Goal: Task Accomplishment & Management: Use online tool/utility

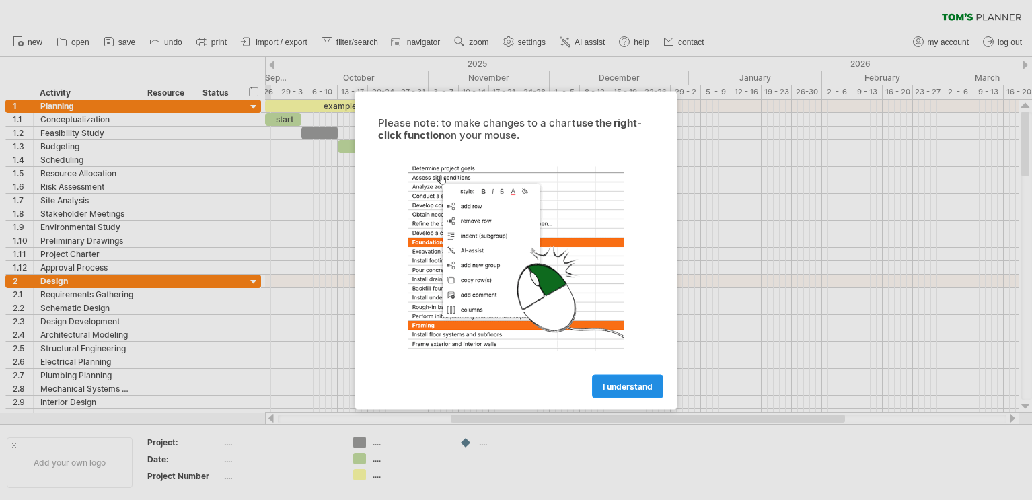
click at [616, 379] on link "I understand" at bounding box center [627, 386] width 71 height 24
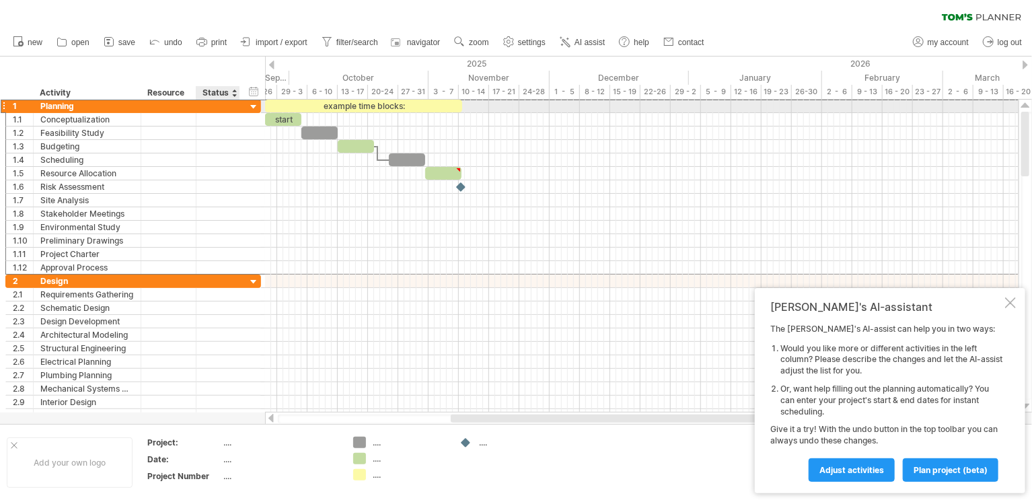
click at [244, 102] on div "1 ******** Planning" at bounding box center [133, 106] width 256 height 14
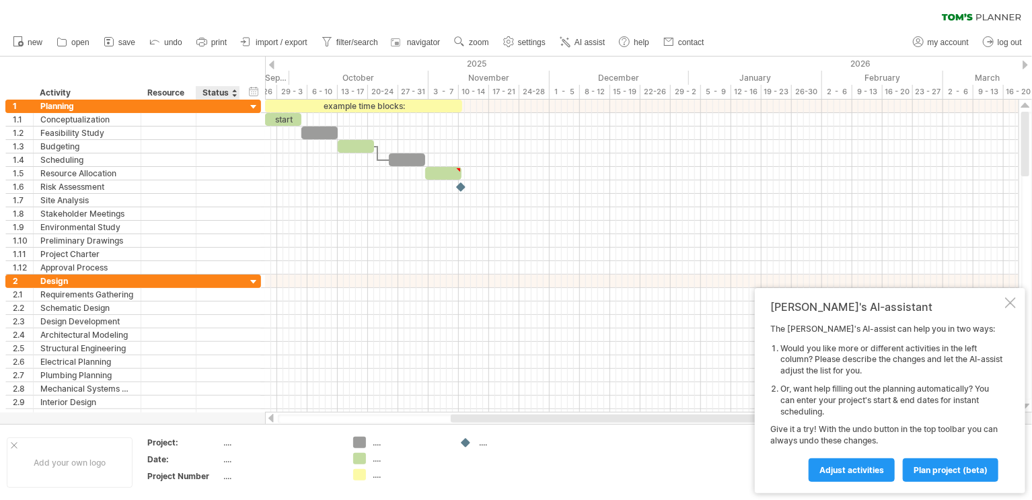
click at [229, 445] on div "...." at bounding box center [280, 442] width 113 height 11
click at [233, 470] on div "...." at bounding box center [280, 475] width 113 height 11
click at [232, 458] on div "...." at bounding box center [280, 459] width 113 height 11
click at [232, 458] on input "text" at bounding box center [278, 459] width 108 height 11
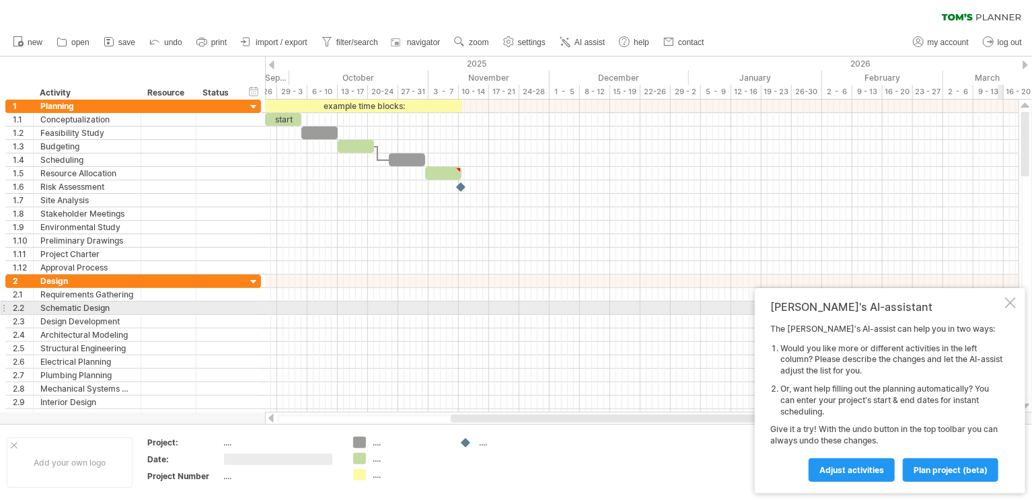
click at [1005, 307] on div at bounding box center [1010, 302] width 11 height 11
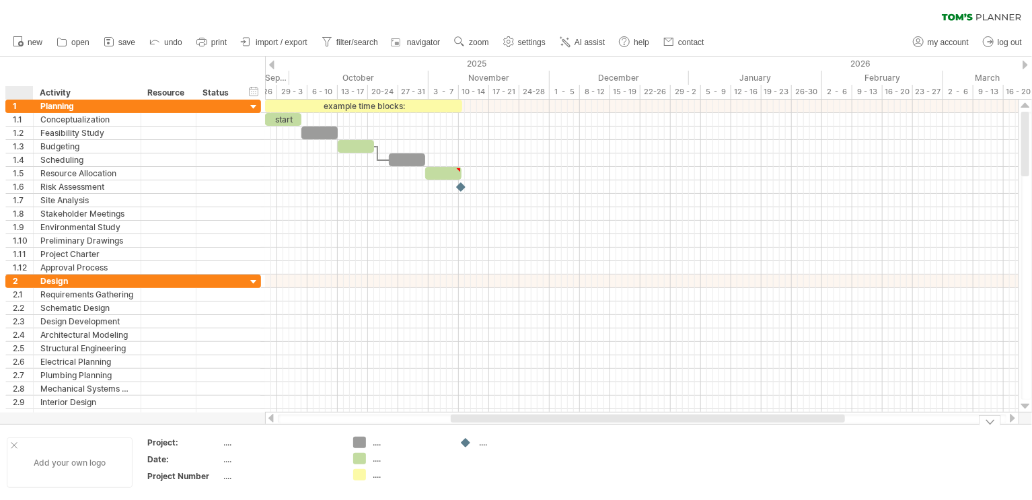
click at [14, 447] on div at bounding box center [14, 445] width 7 height 7
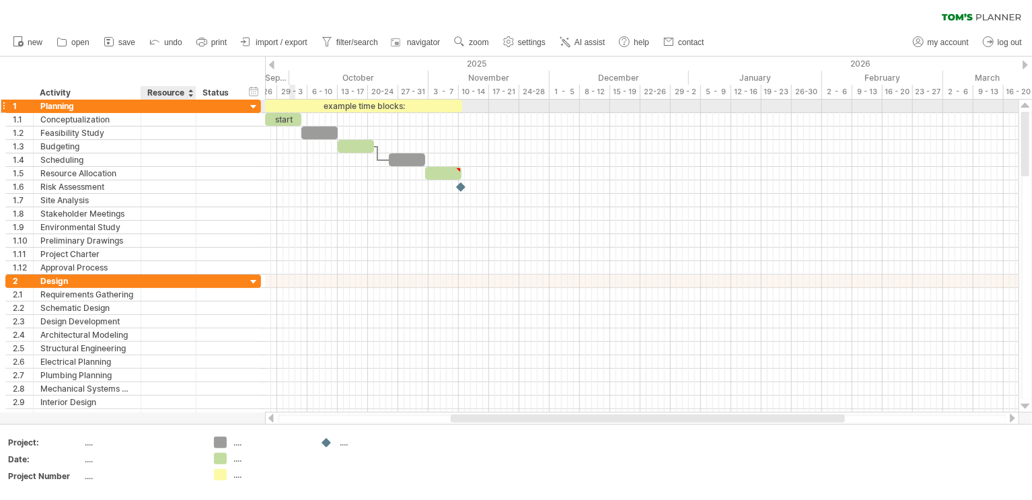
click at [157, 108] on div at bounding box center [168, 106] width 41 height 13
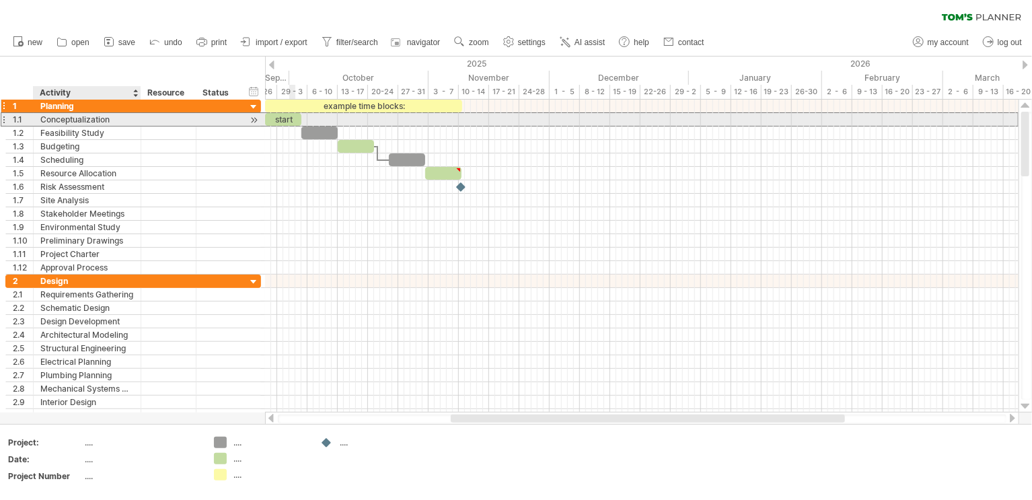
click at [76, 111] on div "**********" at bounding box center [133, 187] width 256 height 175
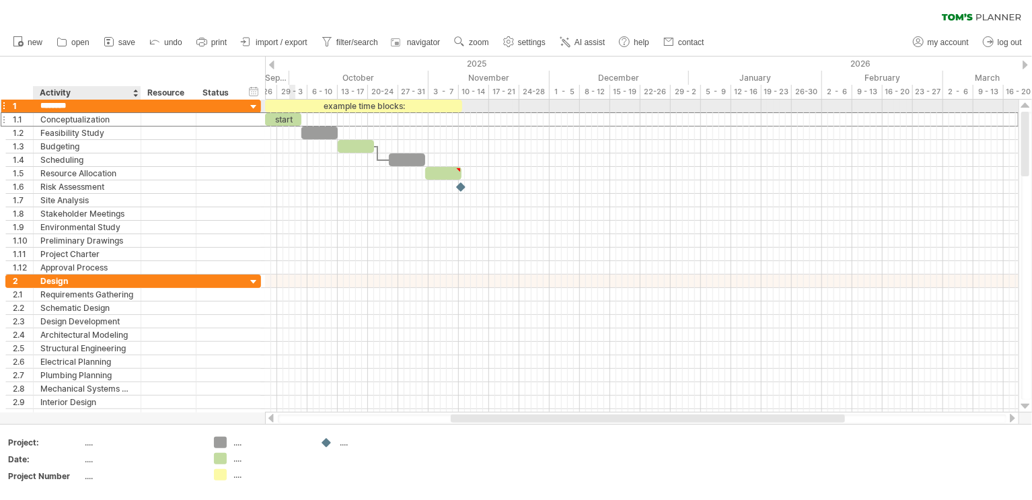
click at [80, 106] on input "********" at bounding box center [87, 106] width 94 height 13
paste input "*********"
type input "**********"
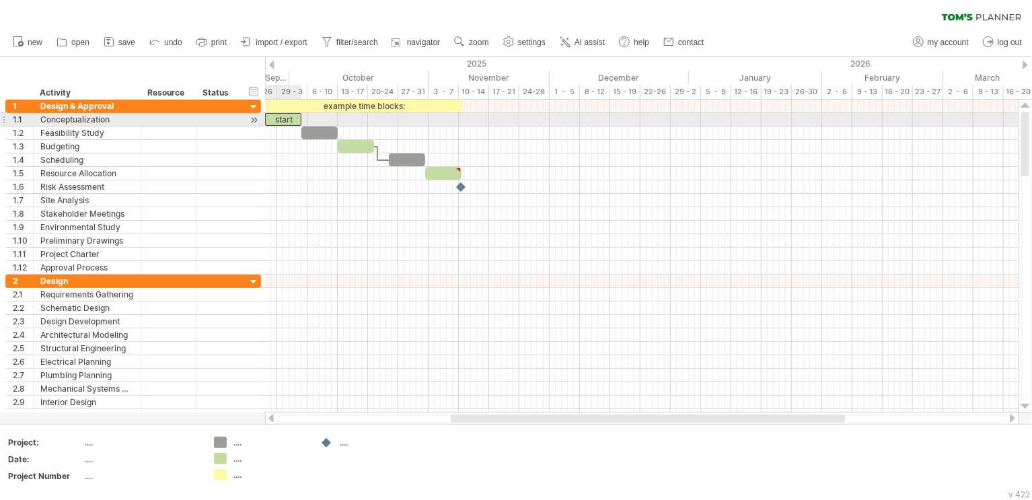
click at [282, 120] on div "start" at bounding box center [283, 119] width 36 height 13
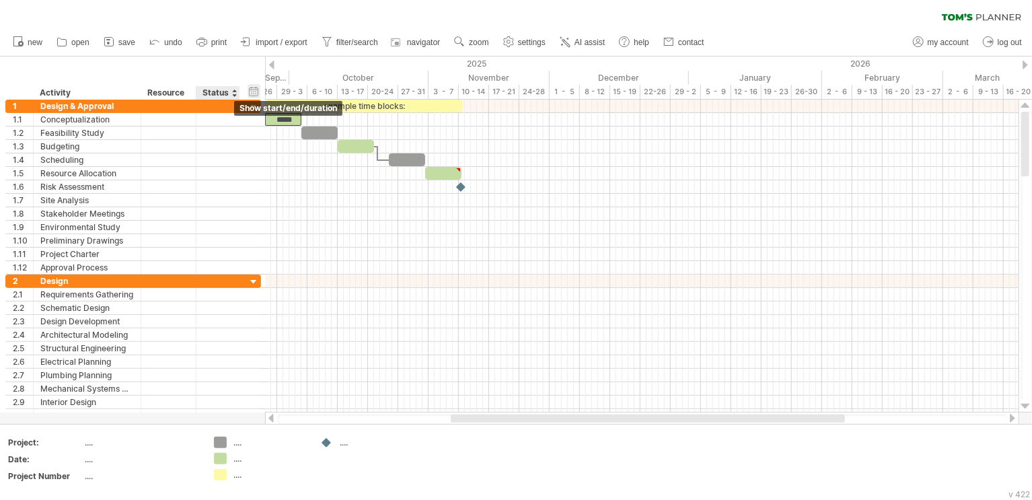
click at [254, 89] on div "hide start/end/duration show start/end/duration" at bounding box center [254, 91] width 13 height 14
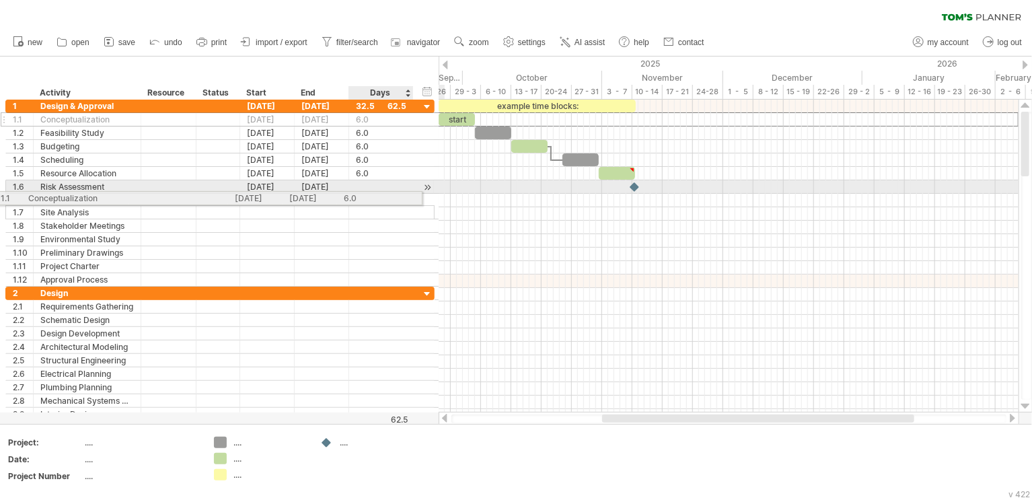
drag, startPoint x: 18, startPoint y: 118, endPoint x: 377, endPoint y: 194, distance: 367.1
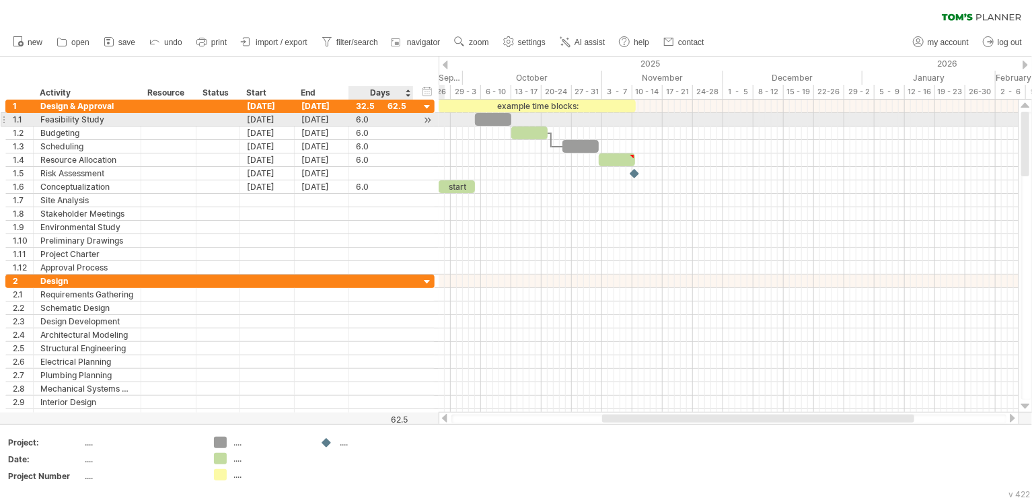
click at [382, 120] on div "6.0" at bounding box center [381, 119] width 50 height 13
click at [382, 120] on div "***" at bounding box center [381, 119] width 50 height 13
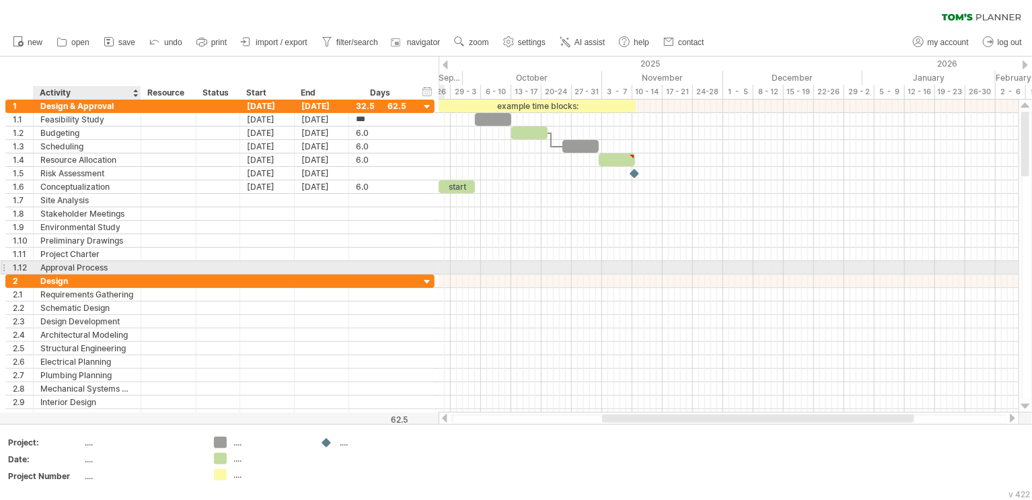
click at [93, 268] on div "Approval Process" at bounding box center [87, 267] width 94 height 13
click at [4, 266] on div at bounding box center [3, 267] width 5 height 14
click at [1, 264] on div at bounding box center [3, 267] width 5 height 14
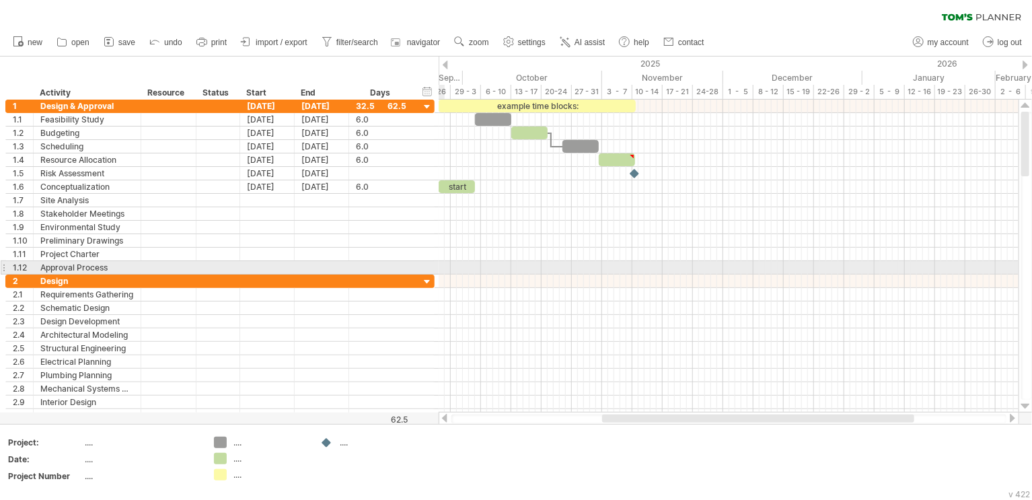
click at [4, 262] on div at bounding box center [3, 267] width 5 height 14
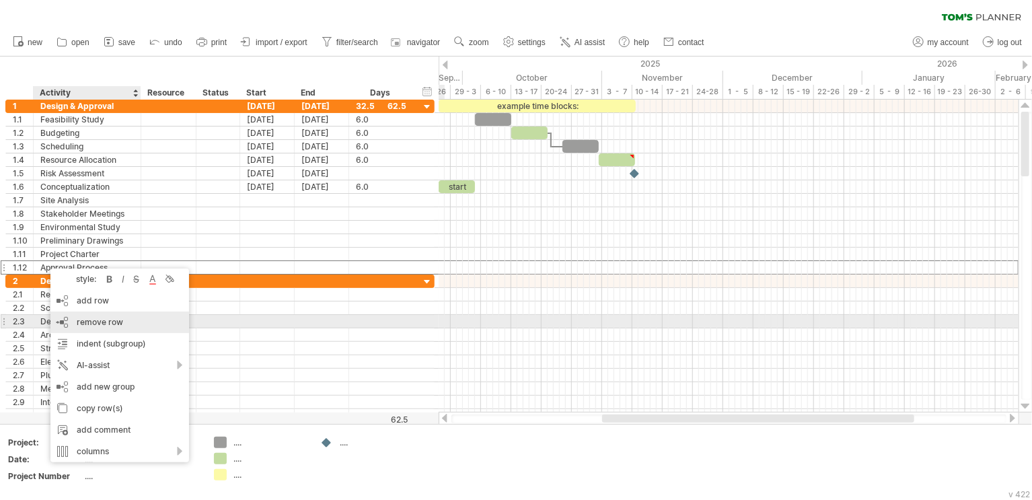
click at [134, 327] on div "remove row remove selected rows" at bounding box center [119, 323] width 139 height 22
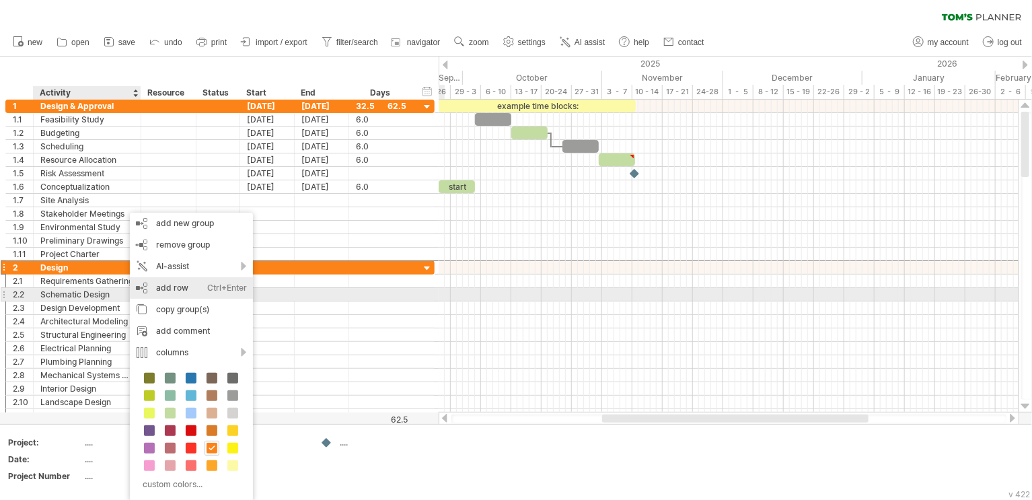
click at [188, 289] on div "add row Ctrl+Enter Cmd+Enter" at bounding box center [191, 288] width 123 height 22
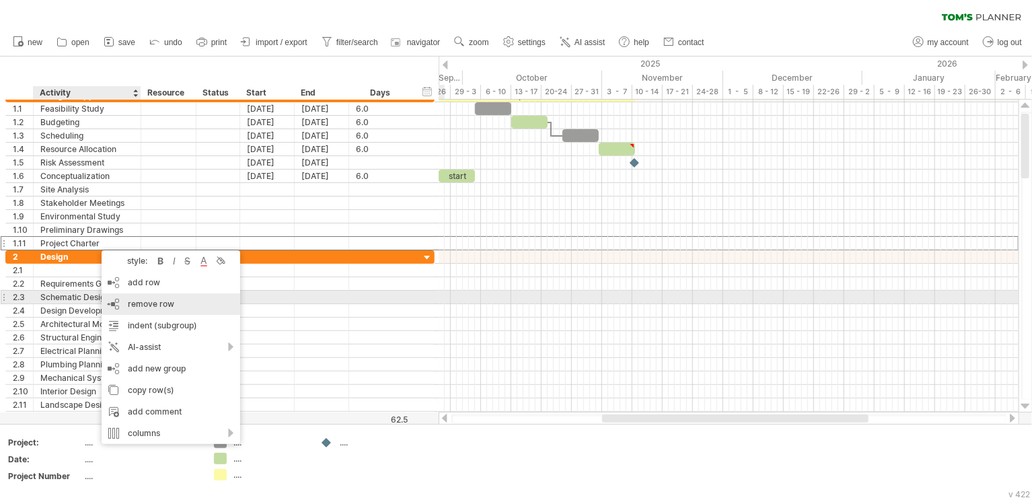
click at [153, 303] on span "remove row" at bounding box center [151, 304] width 46 height 10
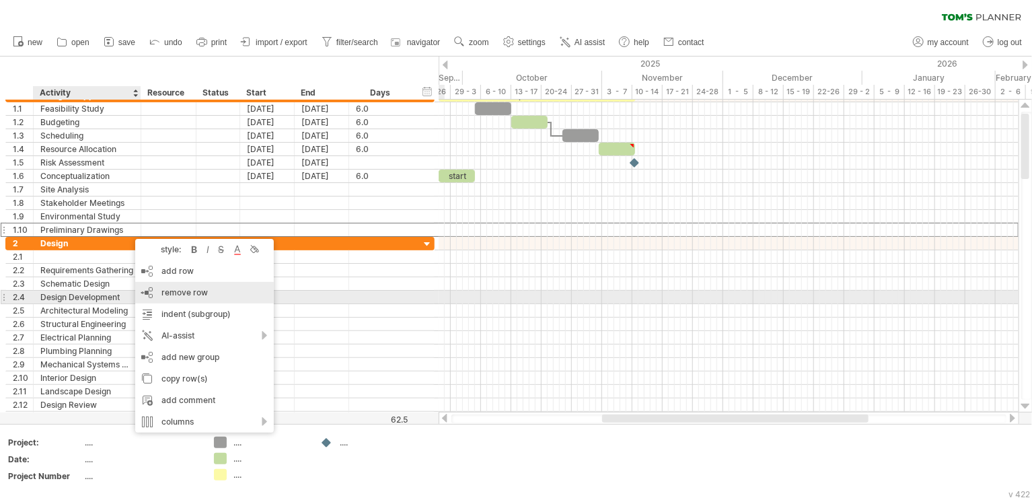
click at [180, 294] on span "remove row" at bounding box center [184, 292] width 46 height 10
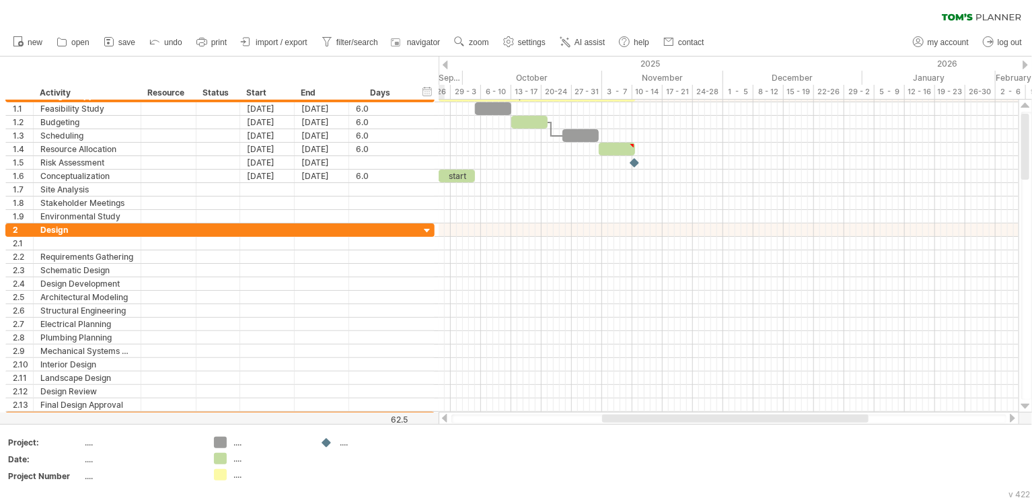
click at [349, 13] on div "clear filter reapply filter" at bounding box center [516, 14] width 1032 height 28
click at [341, 38] on span "filter/search" at bounding box center [357, 42] width 42 height 9
type input "**********"
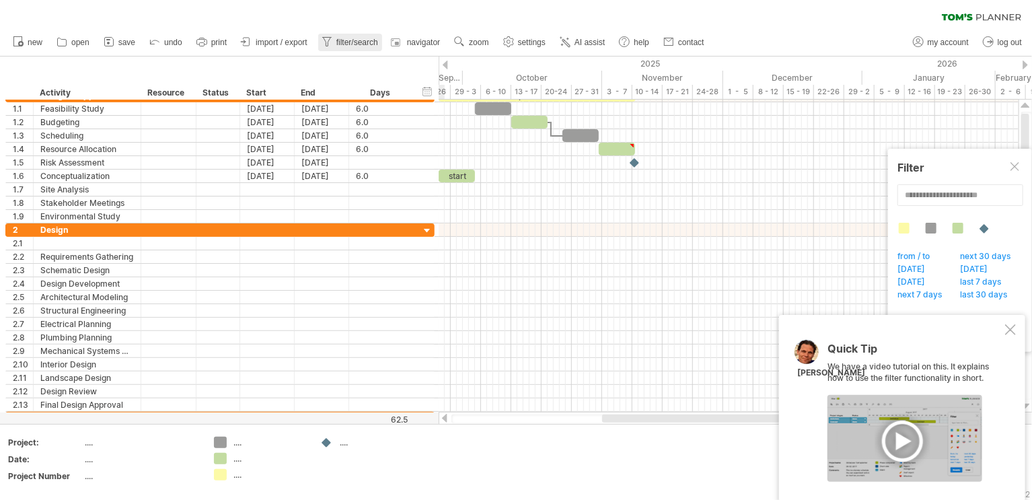
click at [341, 38] on span "filter/search" at bounding box center [357, 42] width 42 height 9
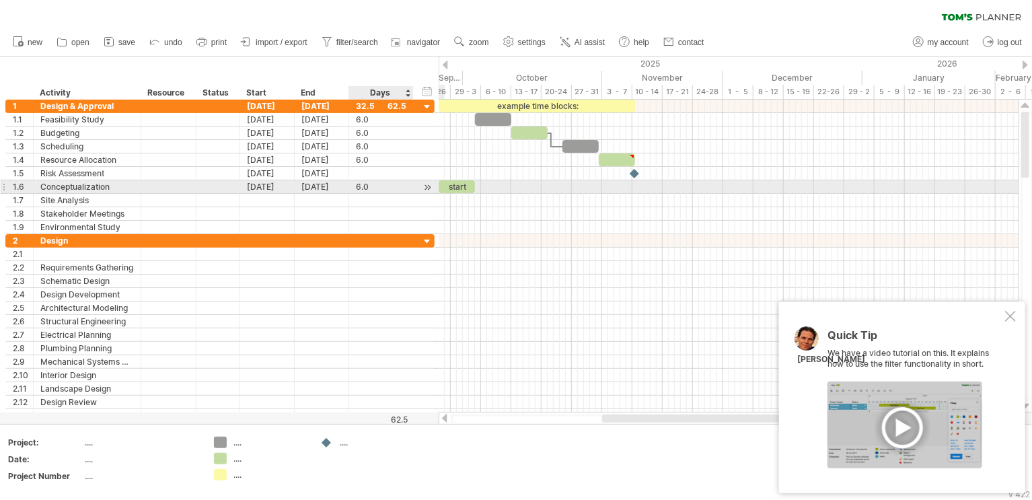
click at [363, 183] on div "6.0" at bounding box center [381, 186] width 50 height 13
click at [429, 183] on div at bounding box center [427, 187] width 13 height 14
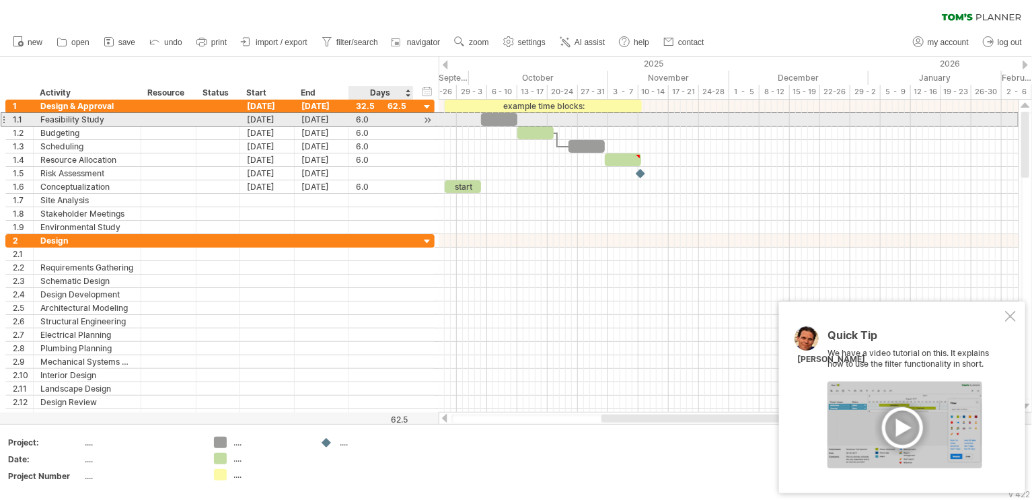
click at [369, 117] on div "6.0" at bounding box center [381, 119] width 50 height 13
click at [369, 117] on input "***" at bounding box center [369, 119] width 26 height 13
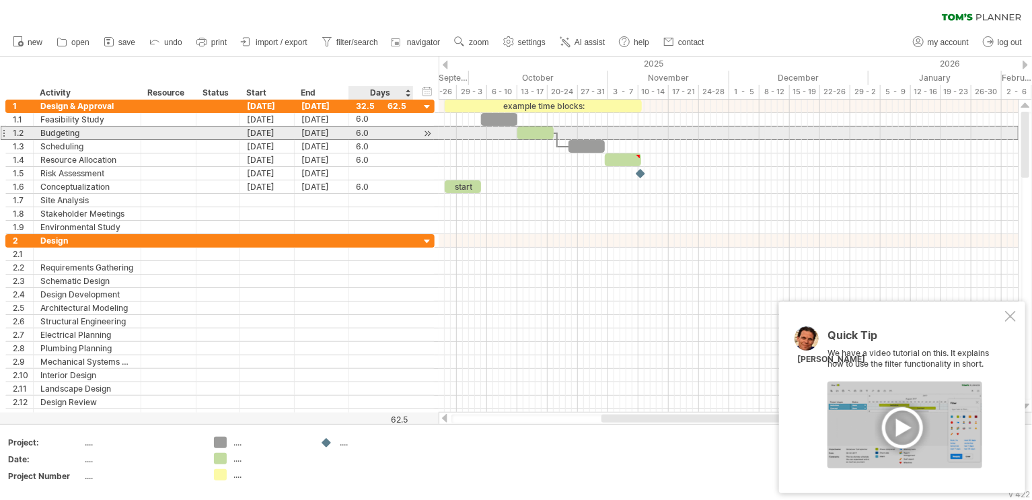
click at [368, 131] on div "6.0" at bounding box center [381, 132] width 50 height 13
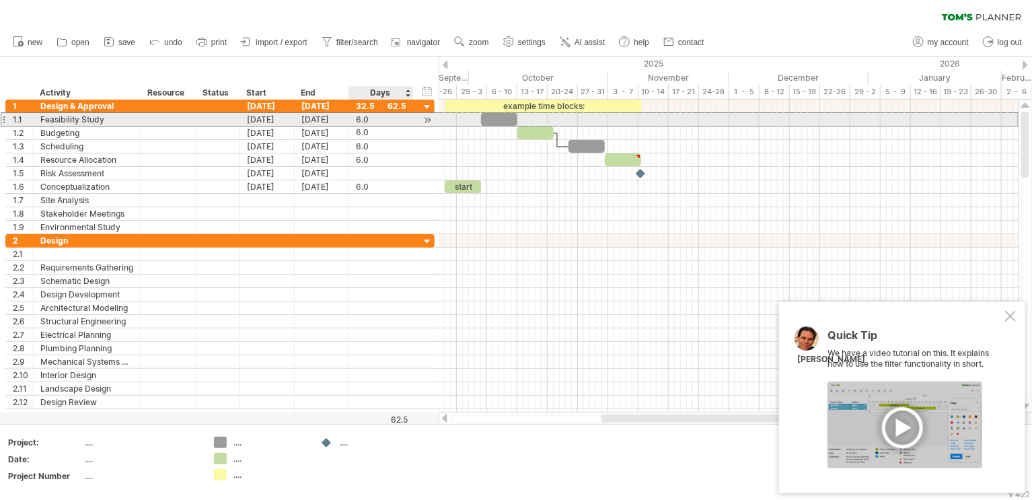
click at [371, 119] on div "6.0" at bounding box center [381, 119] width 50 height 13
drag, startPoint x: 379, startPoint y: 117, endPoint x: 225, endPoint y: 114, distance: 154.8
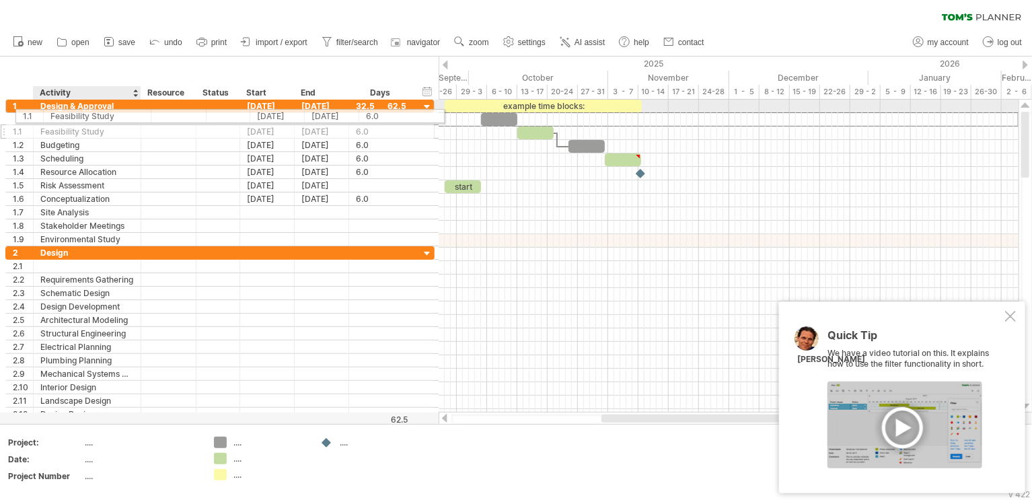
drag, startPoint x: 5, startPoint y: 122, endPoint x: 61, endPoint y: 114, distance: 56.4
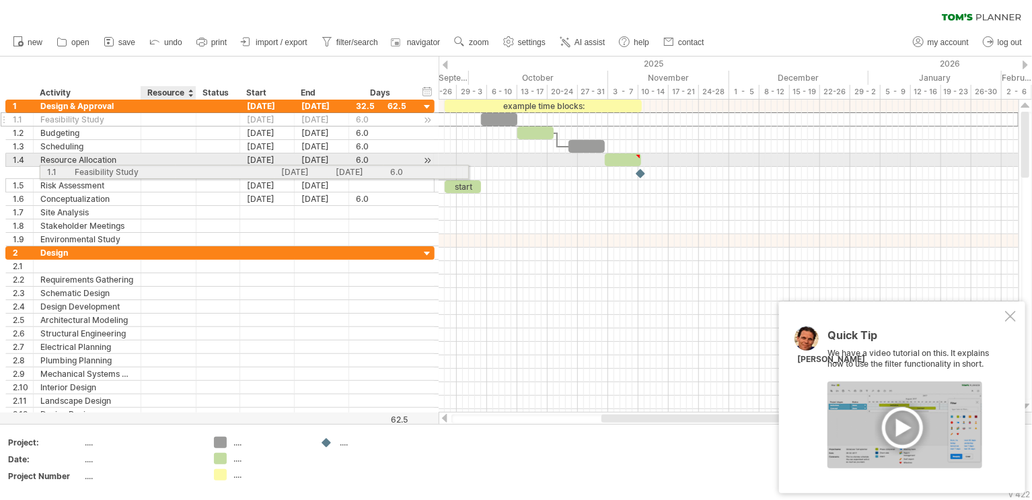
drag, startPoint x: 60, startPoint y: 118, endPoint x: 144, endPoint y: 122, distance: 84.2
click at [149, 133] on div "**********" at bounding box center [219, 173] width 429 height 147
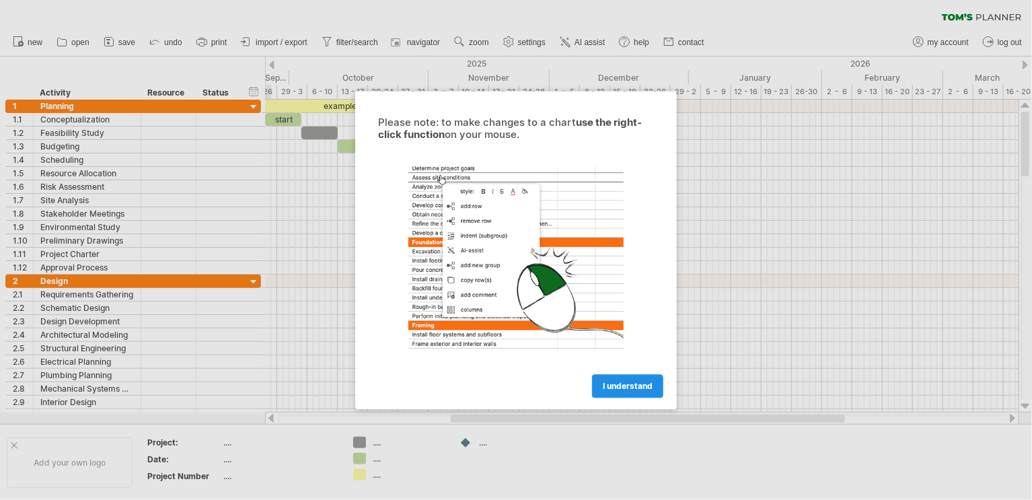
click at [595, 386] on link "I understand" at bounding box center [627, 386] width 71 height 24
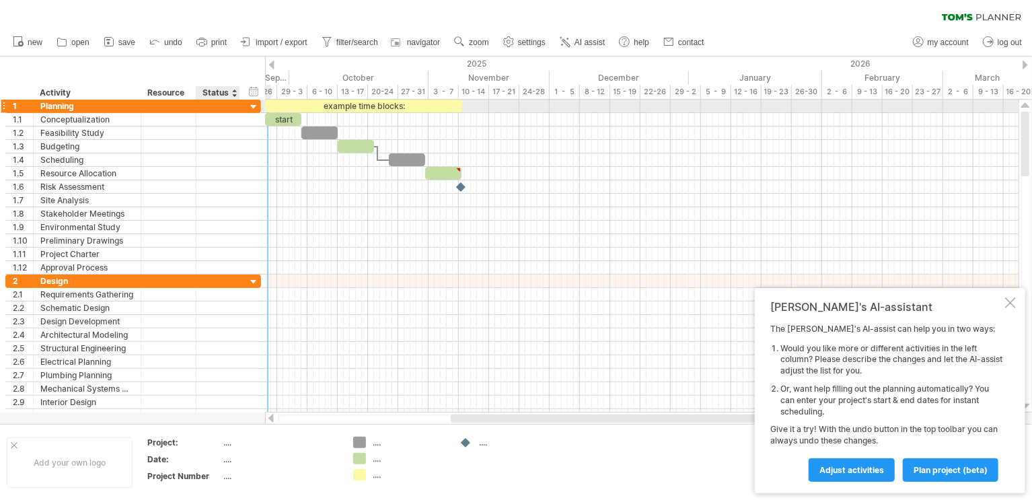
click at [238, 110] on div at bounding box center [238, 106] width 7 height 13
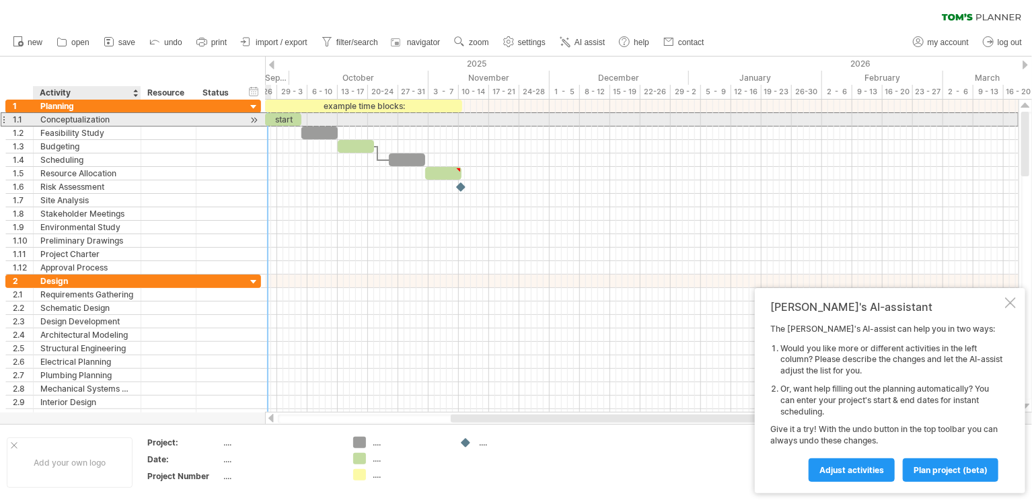
click at [113, 122] on div "Conceptualization" at bounding box center [87, 119] width 94 height 13
click at [164, 122] on div at bounding box center [168, 119] width 41 height 13
click at [150, 122] on input "text" at bounding box center [168, 119] width 41 height 13
click at [112, 118] on div "Conceptualization" at bounding box center [87, 119] width 94 height 13
click at [112, 118] on input "**********" at bounding box center [87, 119] width 94 height 13
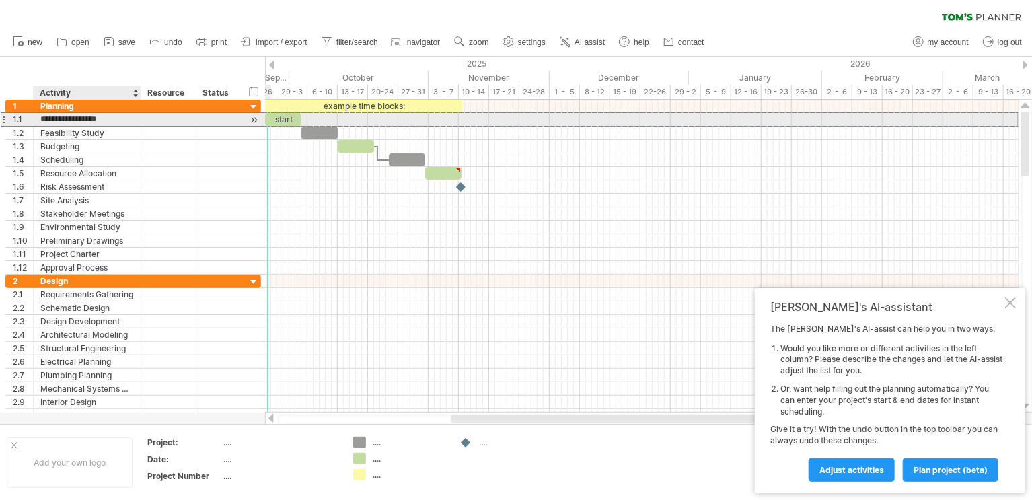
click at [120, 119] on input "**********" at bounding box center [87, 119] width 94 height 13
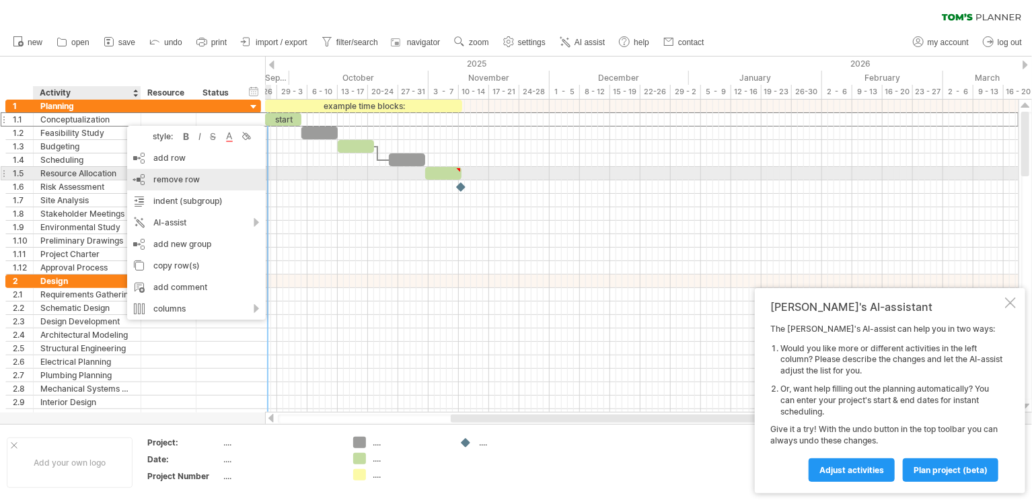
click at [165, 173] on div "remove row remove selected rows" at bounding box center [196, 180] width 139 height 22
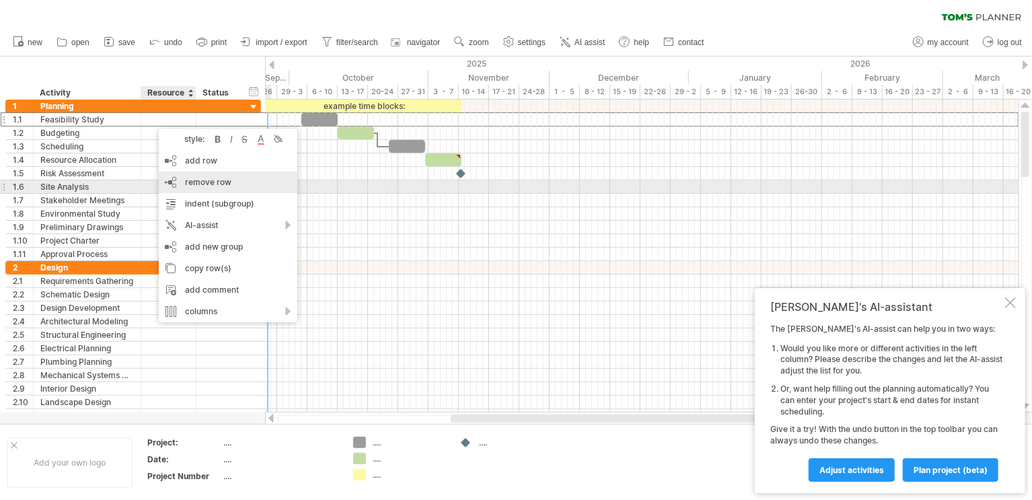
click at [204, 183] on span "remove row" at bounding box center [208, 182] width 46 height 10
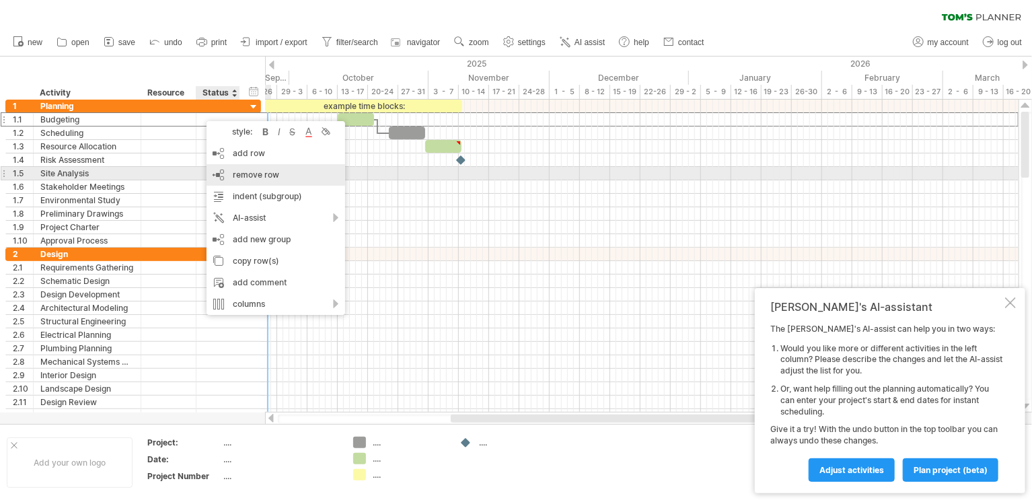
click at [259, 174] on span "remove row" at bounding box center [256, 175] width 46 height 10
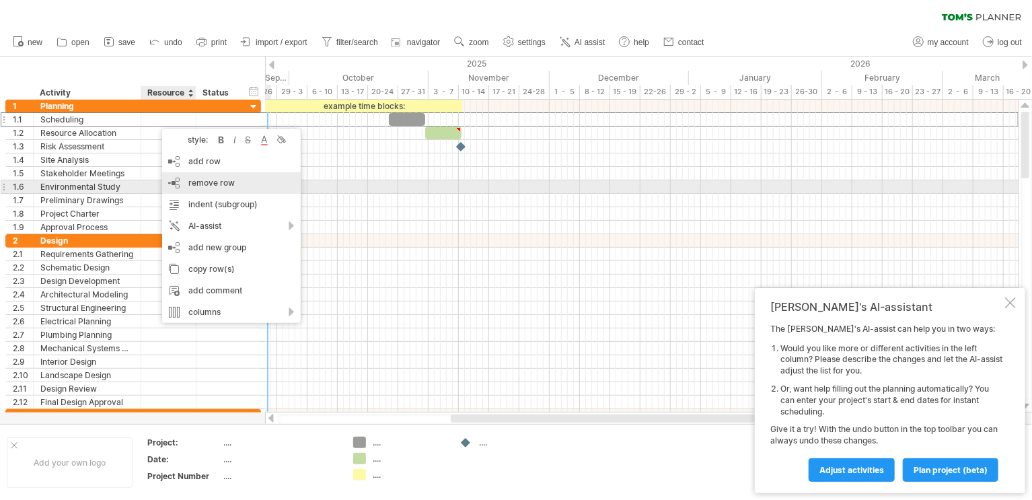
click at [225, 184] on span "remove row" at bounding box center [211, 183] width 46 height 10
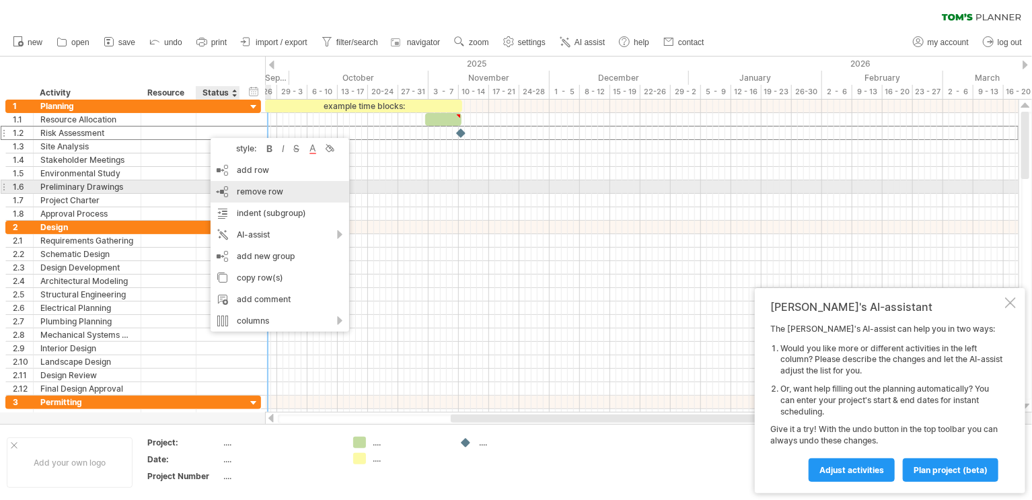
click at [233, 186] on div "remove row remove selected rows" at bounding box center [280, 192] width 139 height 22
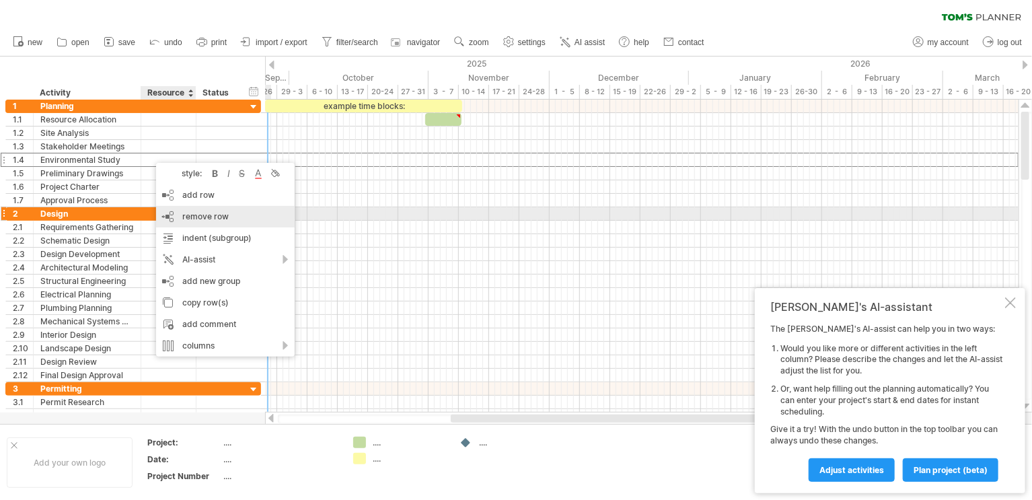
click at [192, 211] on span "remove row" at bounding box center [205, 216] width 46 height 10
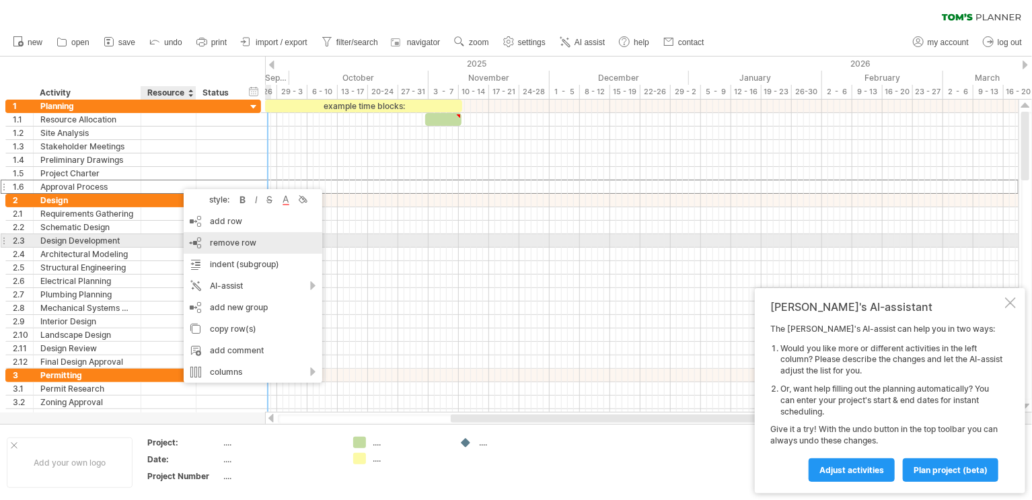
click at [228, 243] on span "remove row" at bounding box center [233, 243] width 46 height 10
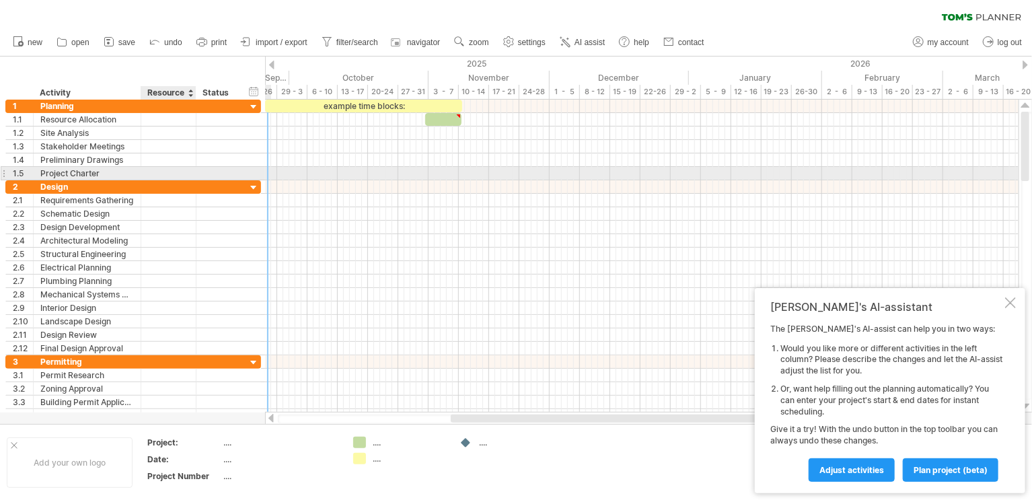
click at [192, 173] on div at bounding box center [194, 173] width 7 height 13
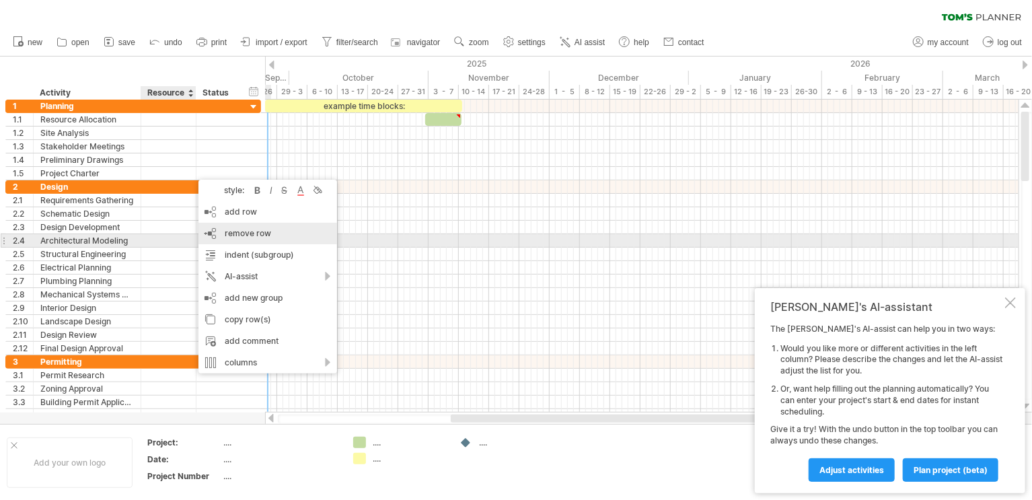
click at [262, 235] on span "remove row" at bounding box center [248, 233] width 46 height 10
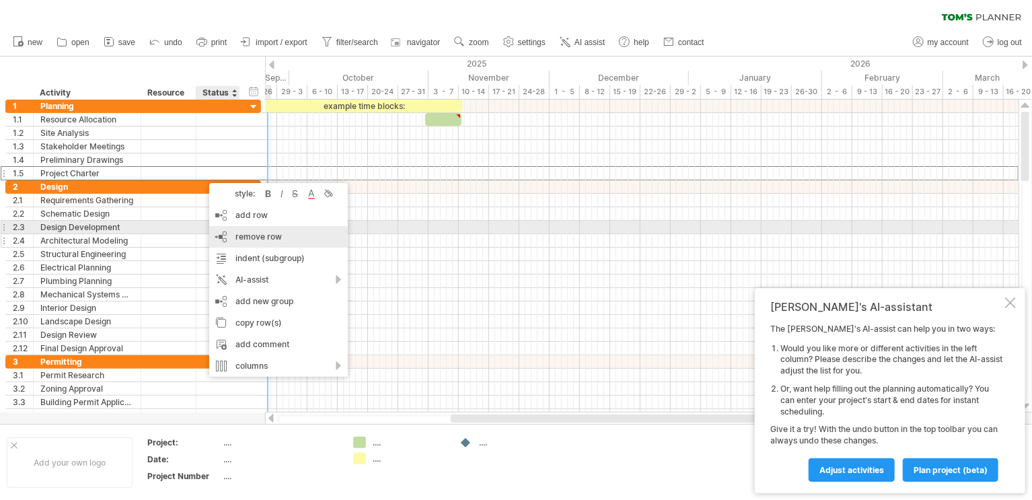
drag, startPoint x: 268, startPoint y: 231, endPoint x: 256, endPoint y: 223, distance: 14.6
click at [268, 229] on div "remove row remove selected rows" at bounding box center [278, 237] width 139 height 22
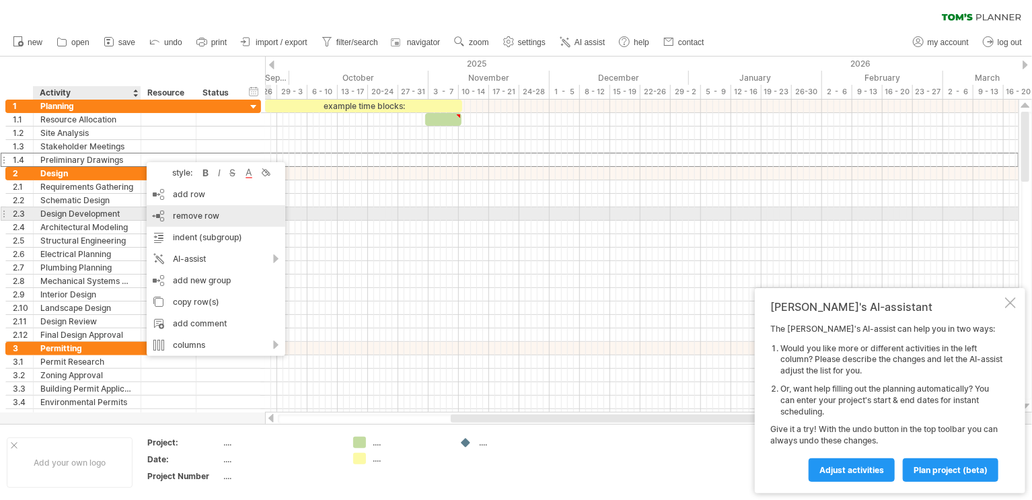
click at [244, 209] on div "remove row remove selected rows" at bounding box center [216, 216] width 139 height 22
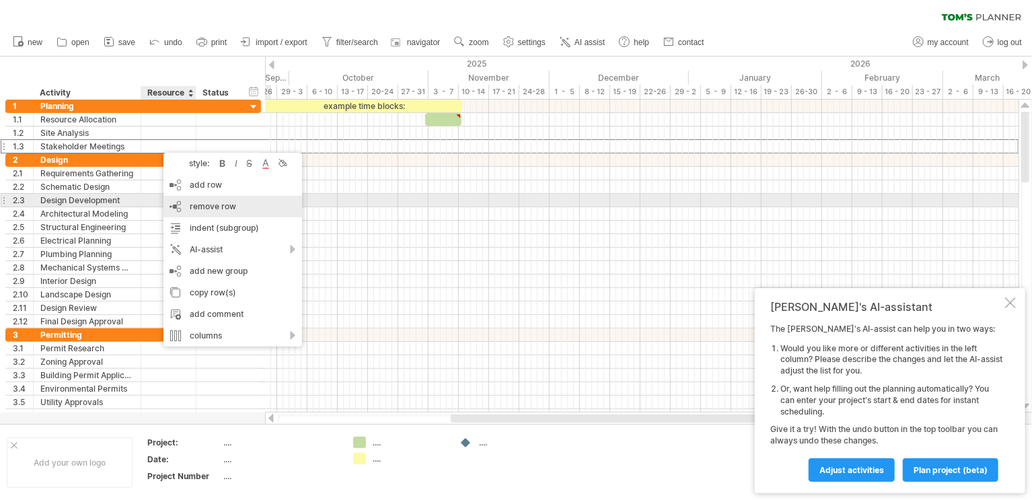
click at [199, 204] on span "remove row" at bounding box center [213, 206] width 46 height 10
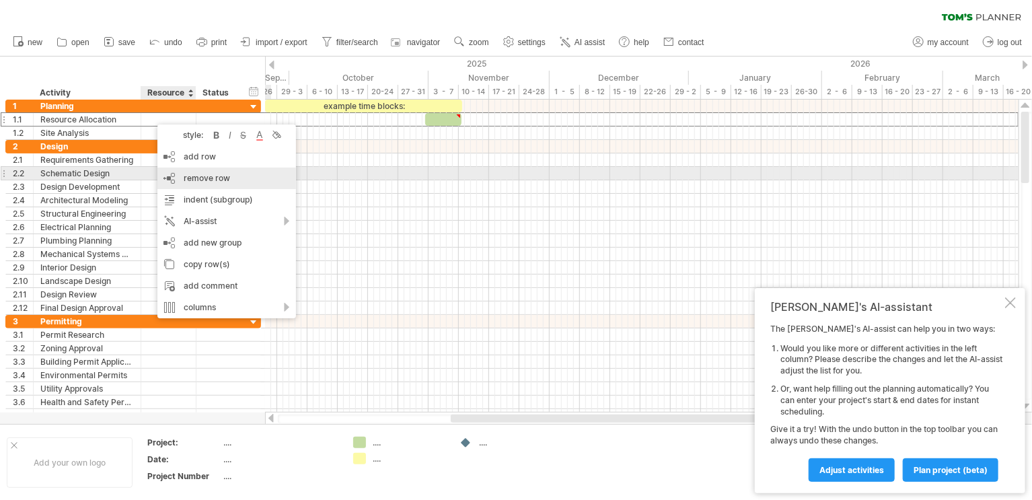
click at [186, 176] on span "remove row" at bounding box center [207, 178] width 46 height 10
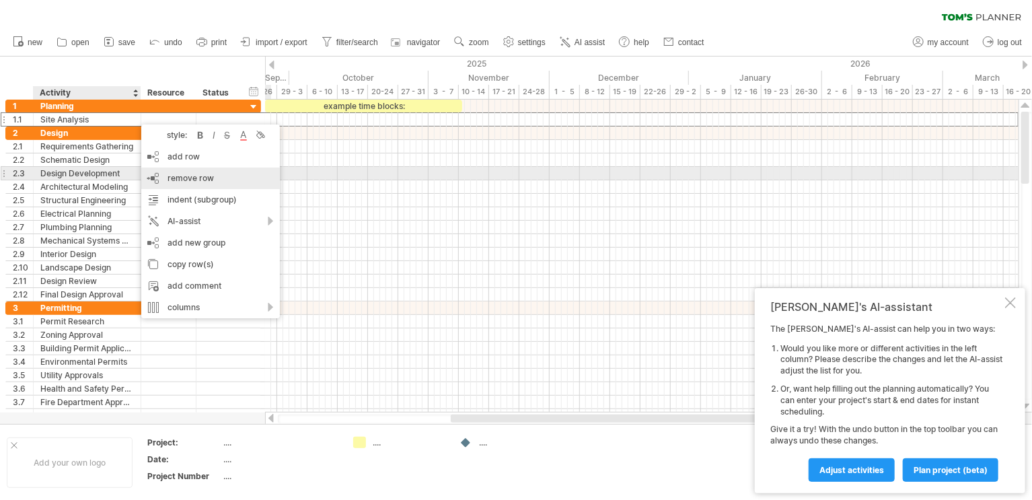
click at [209, 176] on span "remove row" at bounding box center [191, 178] width 46 height 10
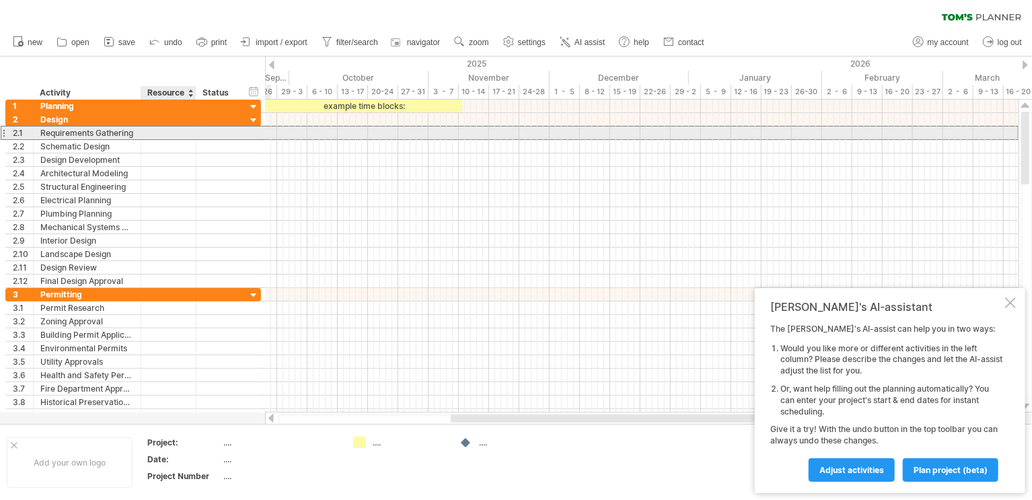
click at [153, 135] on div at bounding box center [168, 132] width 41 height 13
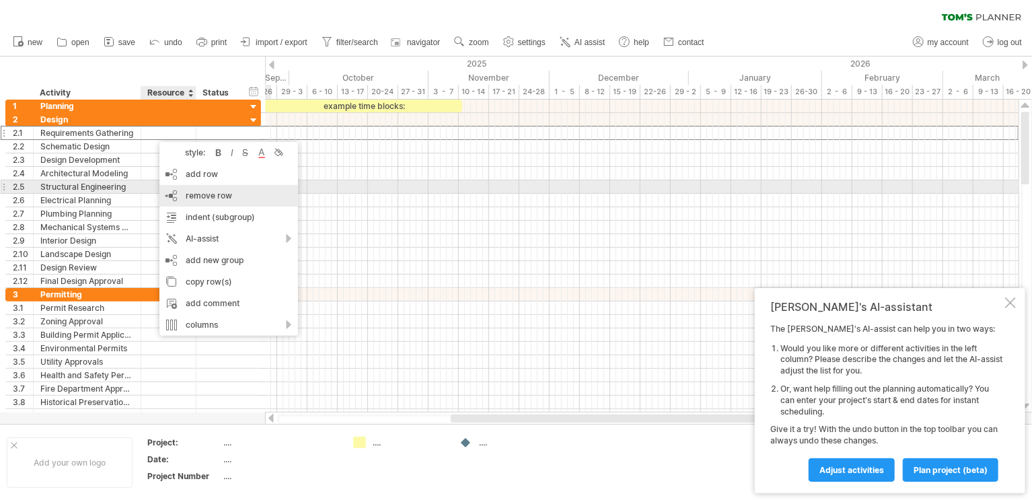
click at [193, 194] on span "remove row" at bounding box center [209, 195] width 46 height 10
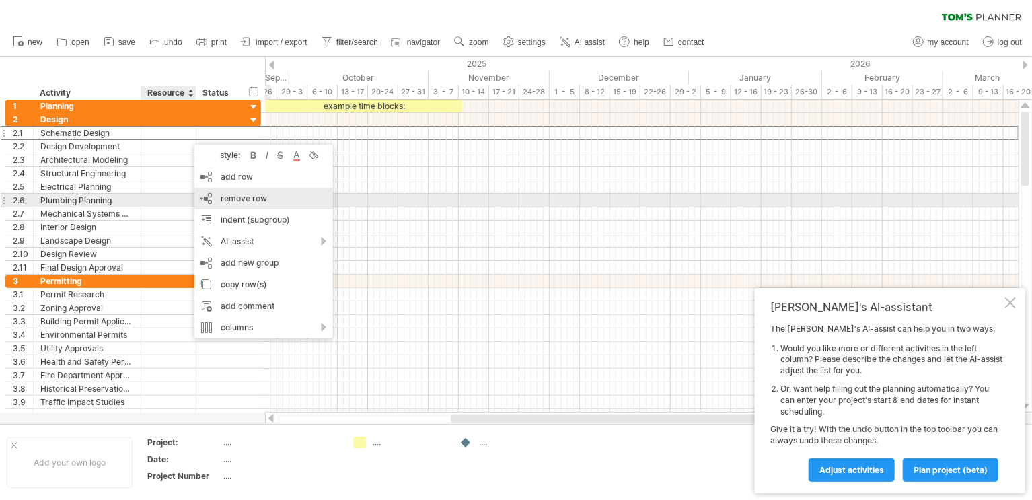
click at [217, 205] on div "remove row remove selected rows" at bounding box center [263, 199] width 139 height 22
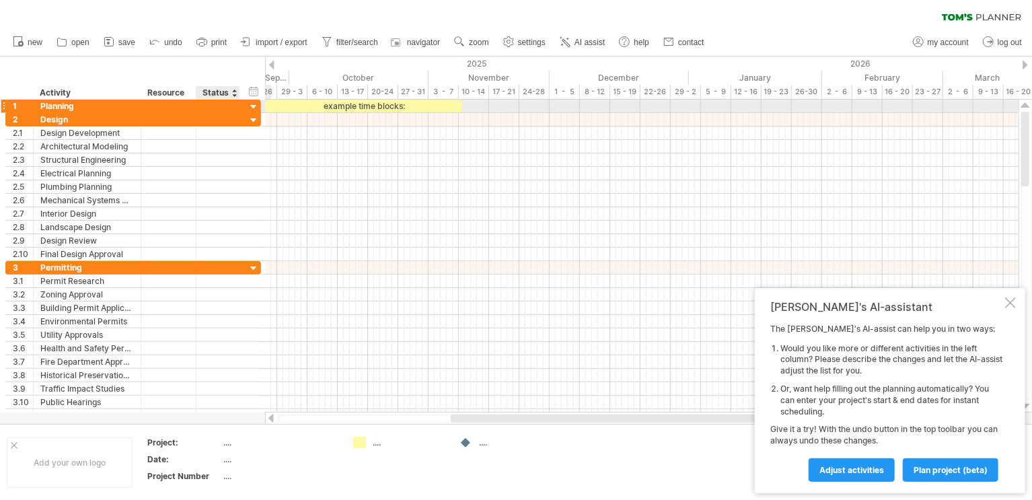
click at [238, 107] on div at bounding box center [238, 106] width 7 height 13
click at [255, 107] on div at bounding box center [254, 107] width 13 height 13
click at [252, 90] on div "hide start/end/duration show start/end/duration" at bounding box center [254, 91] width 13 height 14
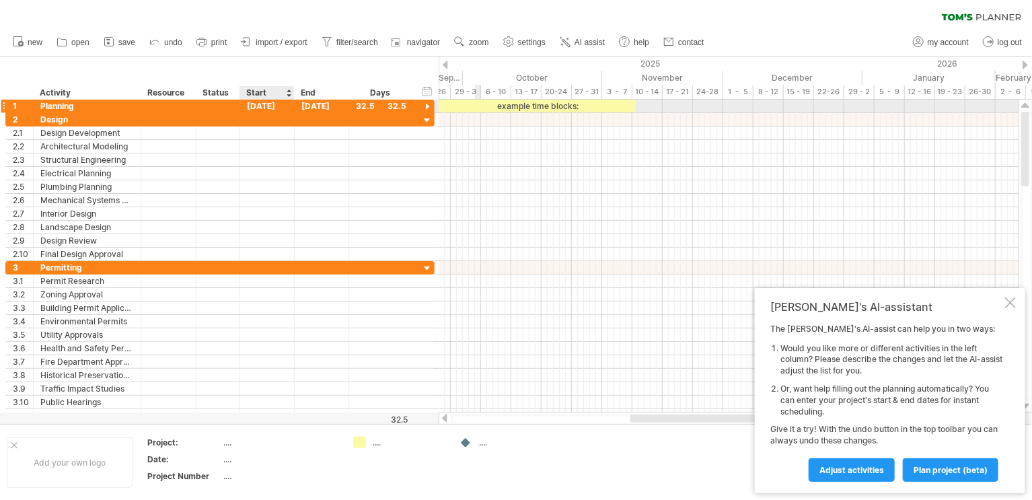
click at [271, 102] on div "[DATE]" at bounding box center [267, 106] width 55 height 13
click at [271, 104] on div "[DATE]" at bounding box center [267, 106] width 55 height 13
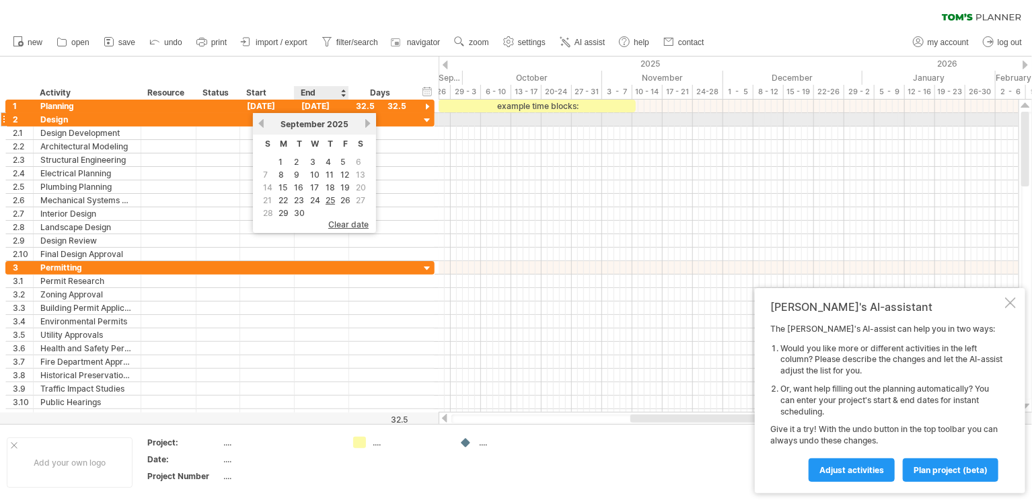
click at [312, 119] on span "September" at bounding box center [303, 124] width 44 height 10
click at [260, 124] on link "previous" at bounding box center [261, 123] width 10 height 10
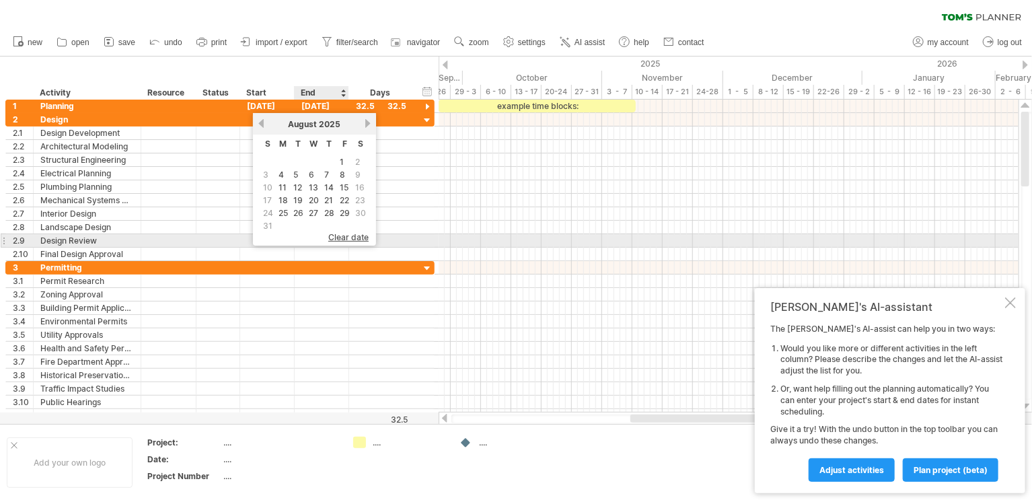
click at [345, 235] on span "clear date" at bounding box center [348, 237] width 40 height 10
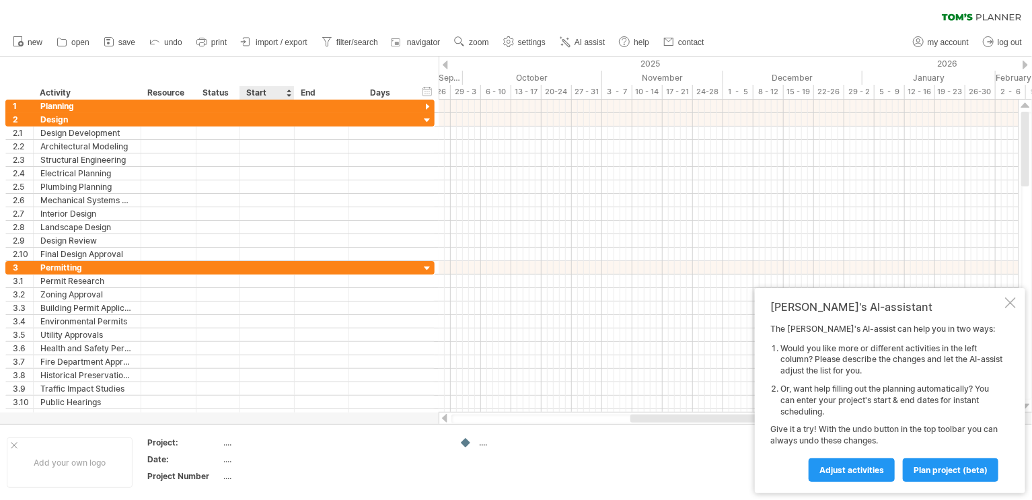
click at [263, 89] on div "Start" at bounding box center [266, 92] width 40 height 13
drag, startPoint x: 265, startPoint y: 92, endPoint x: 277, endPoint y: 92, distance: 11.5
click at [266, 92] on div "Start" at bounding box center [266, 92] width 40 height 13
click at [287, 96] on div at bounding box center [288, 92] width 5 height 13
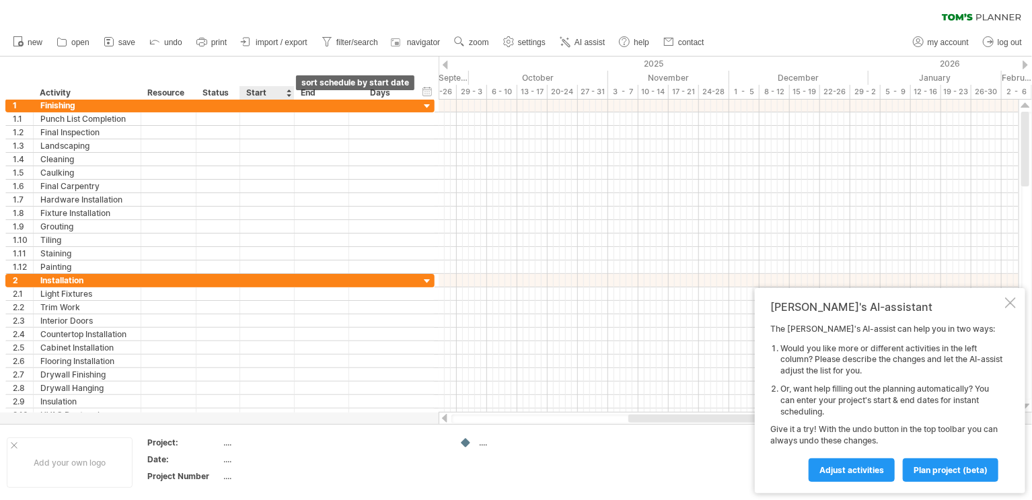
click at [287, 96] on div at bounding box center [288, 92] width 5 height 13
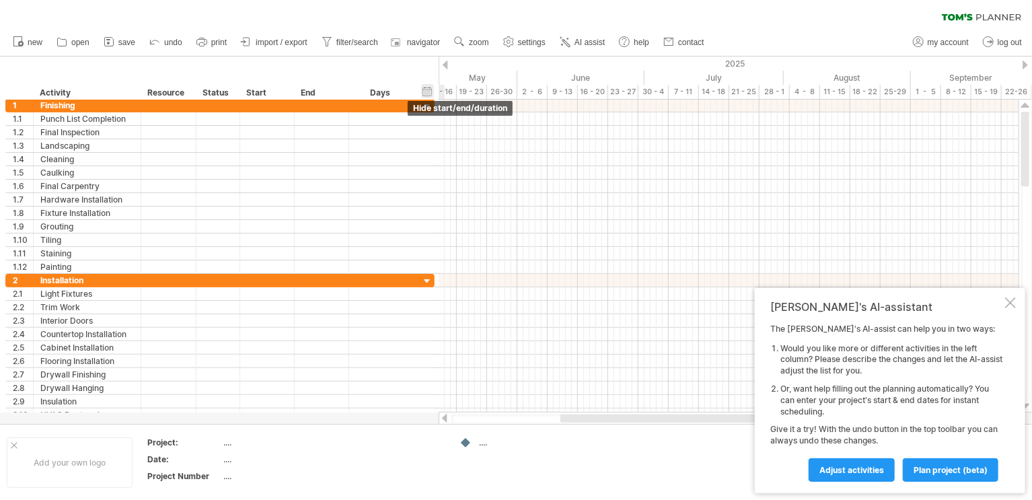
click at [431, 89] on div "hide start/end/duration show start/end/duration" at bounding box center [427, 91] width 13 height 14
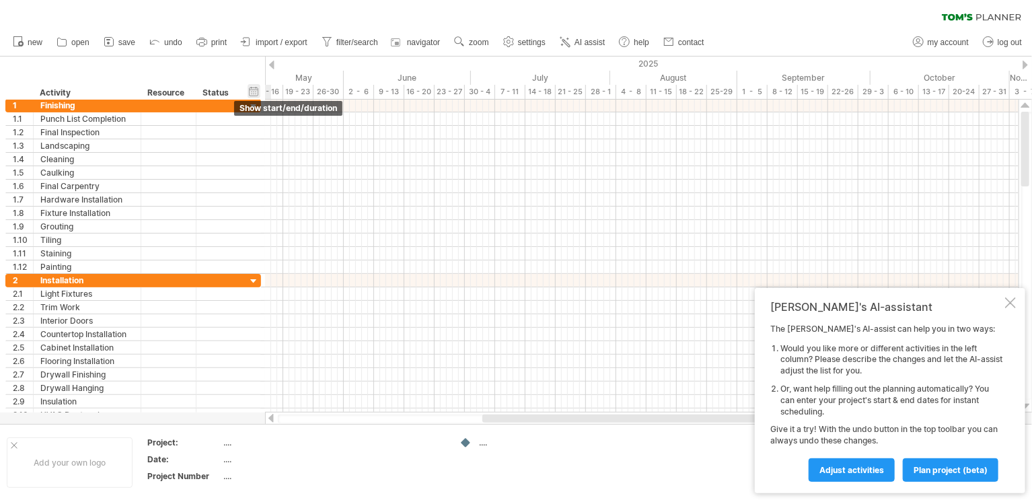
click at [252, 92] on div "hide start/end/duration show start/end/duration" at bounding box center [254, 91] width 13 height 14
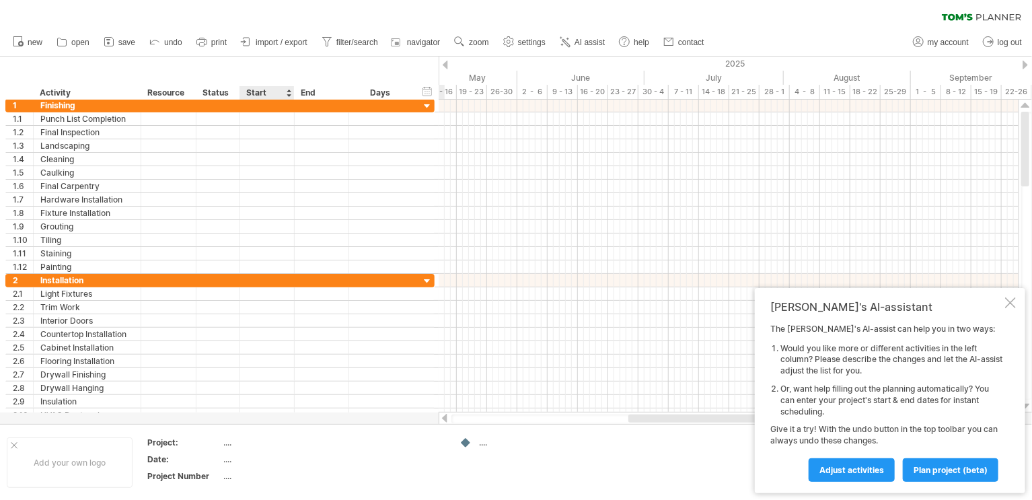
click at [266, 93] on div "Start" at bounding box center [266, 92] width 40 height 13
click at [289, 92] on div at bounding box center [288, 92] width 5 height 13
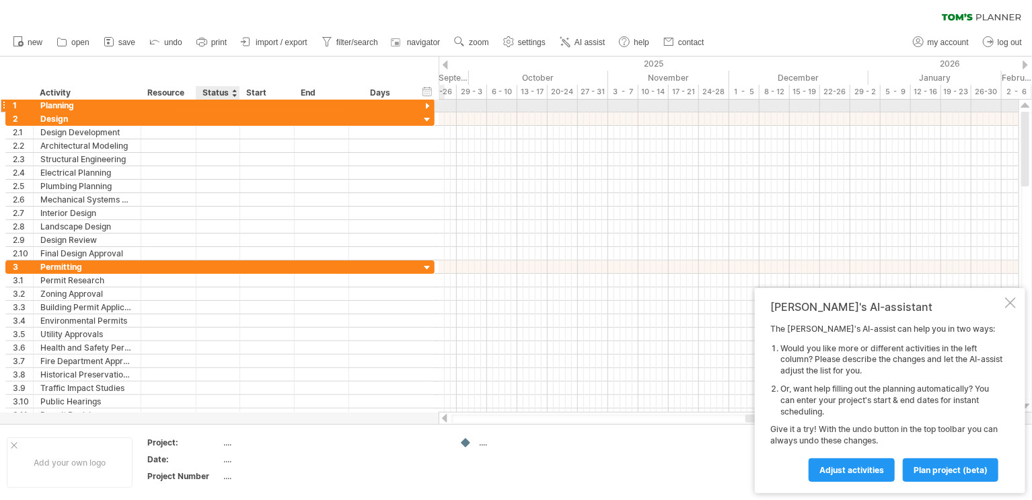
click at [247, 111] on div "1 ******** Planning" at bounding box center [219, 105] width 429 height 13
click at [244, 103] on div at bounding box center [267, 105] width 55 height 13
click at [252, 104] on div at bounding box center [267, 105] width 55 height 13
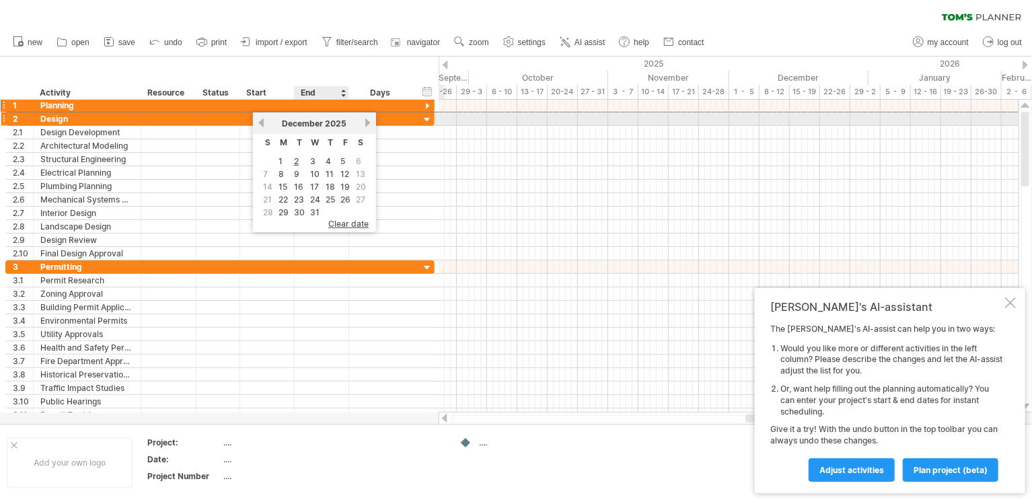
click at [308, 121] on span "December" at bounding box center [303, 123] width 41 height 10
click at [310, 121] on span "December" at bounding box center [303, 123] width 41 height 10
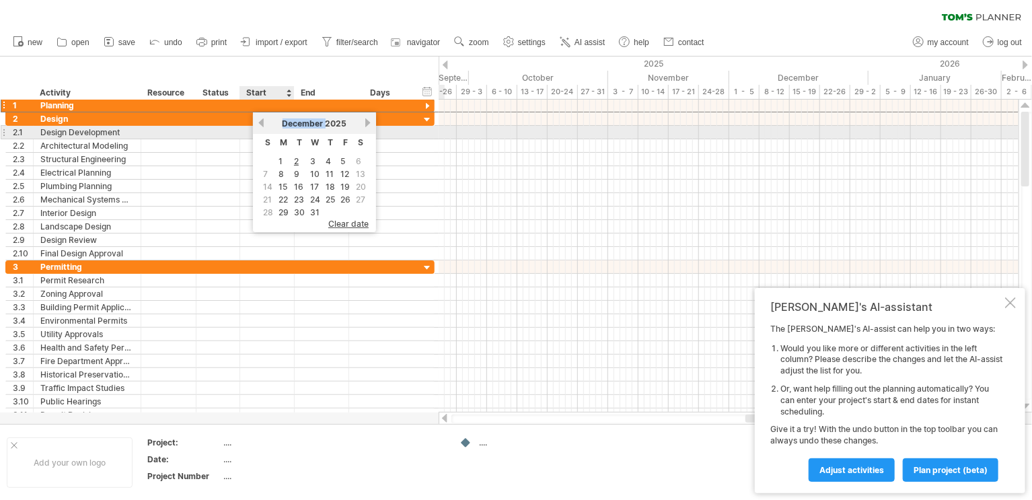
click at [258, 130] on div "previous next [DATE]" at bounding box center [314, 123] width 123 height 22
click at [262, 124] on link "previous" at bounding box center [261, 123] width 10 height 10
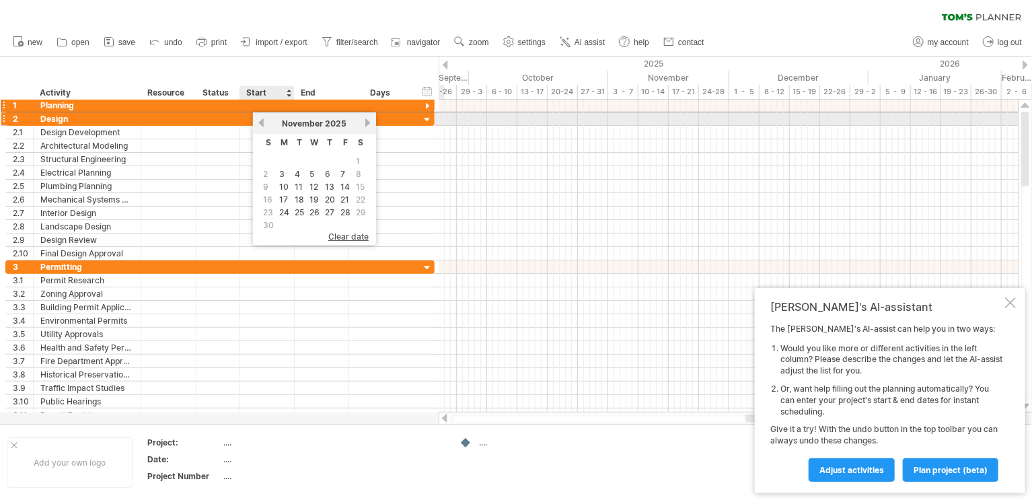
click at [262, 124] on link "previous" at bounding box center [261, 123] width 10 height 10
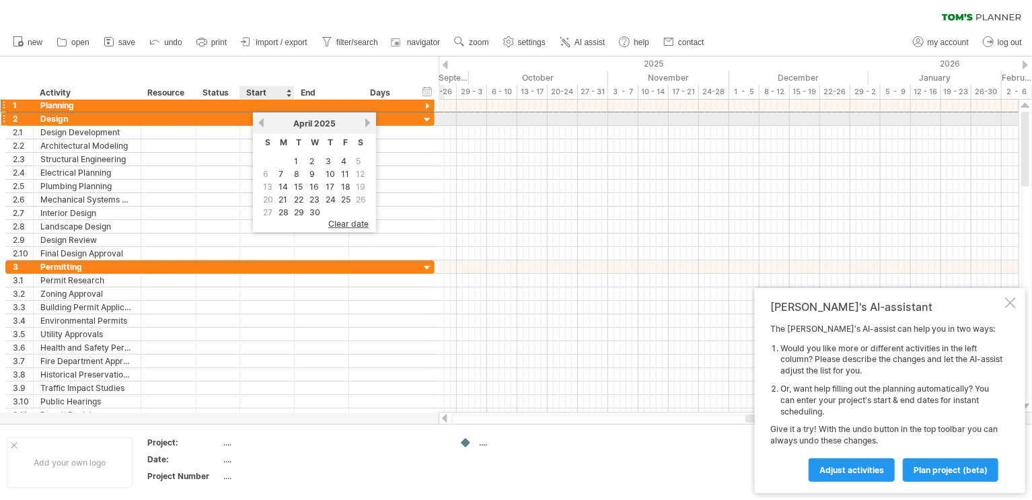
click at [262, 124] on link "previous" at bounding box center [261, 123] width 10 height 10
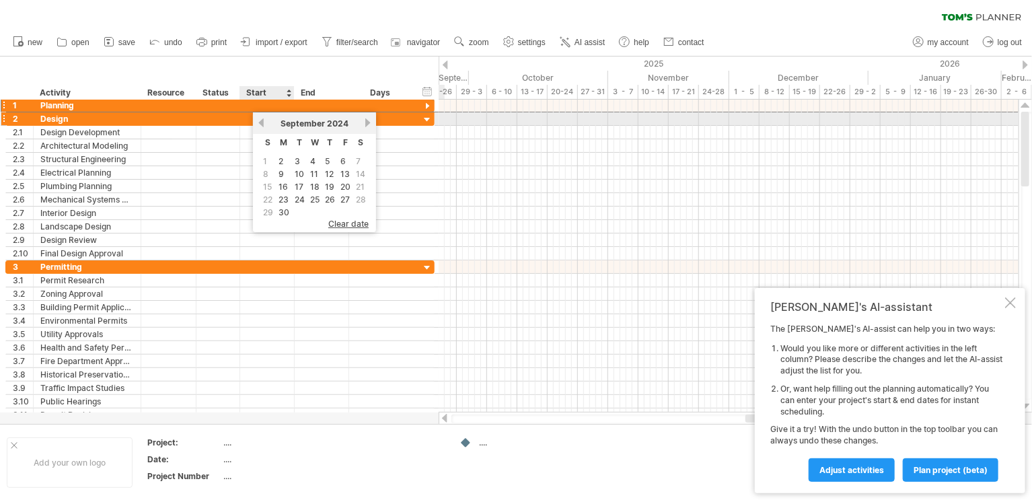
click at [262, 124] on link "previous" at bounding box center [261, 123] width 10 height 10
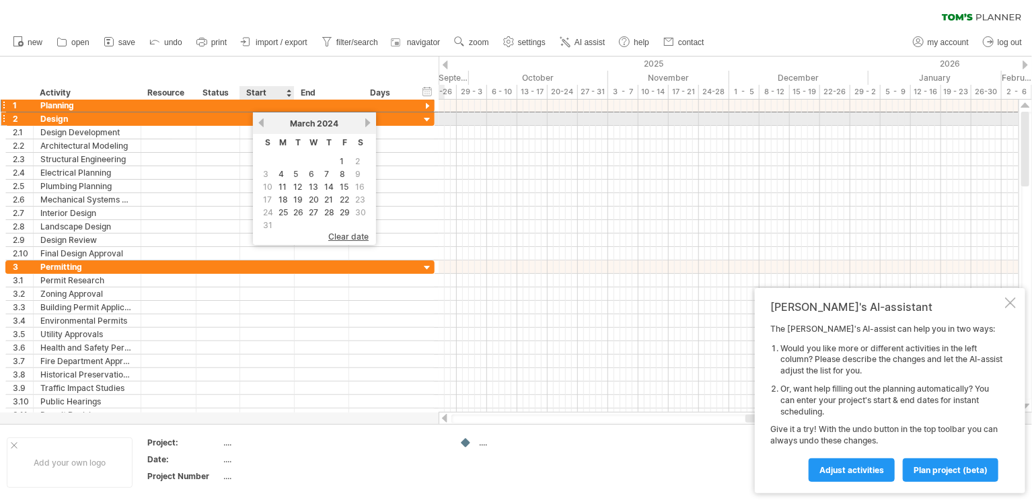
click at [262, 124] on link "previous" at bounding box center [261, 123] width 10 height 10
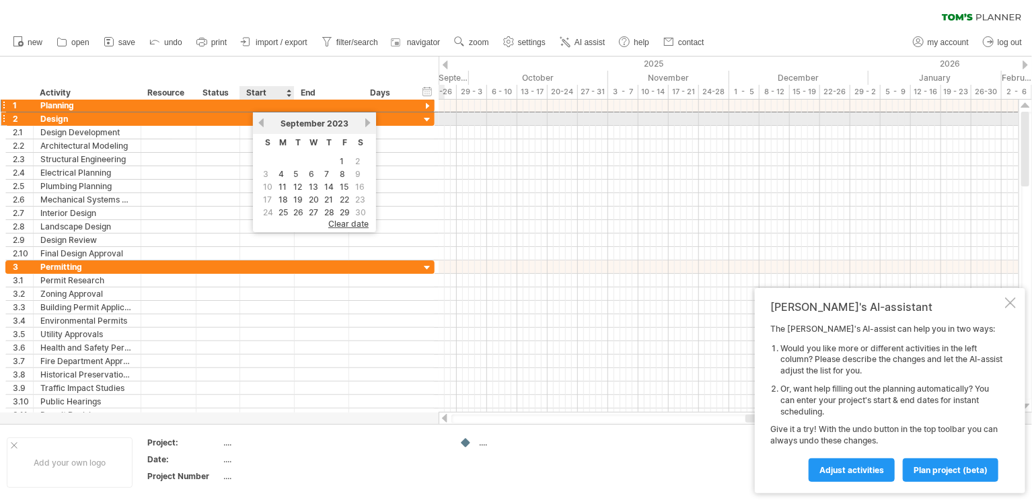
click at [262, 124] on link "previous" at bounding box center [261, 123] width 10 height 10
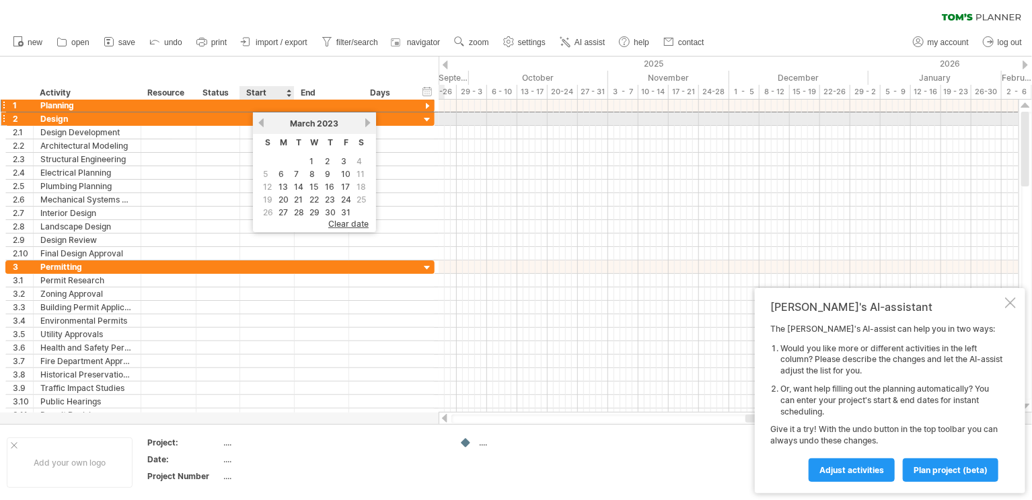
click at [262, 124] on link "previous" at bounding box center [261, 123] width 10 height 10
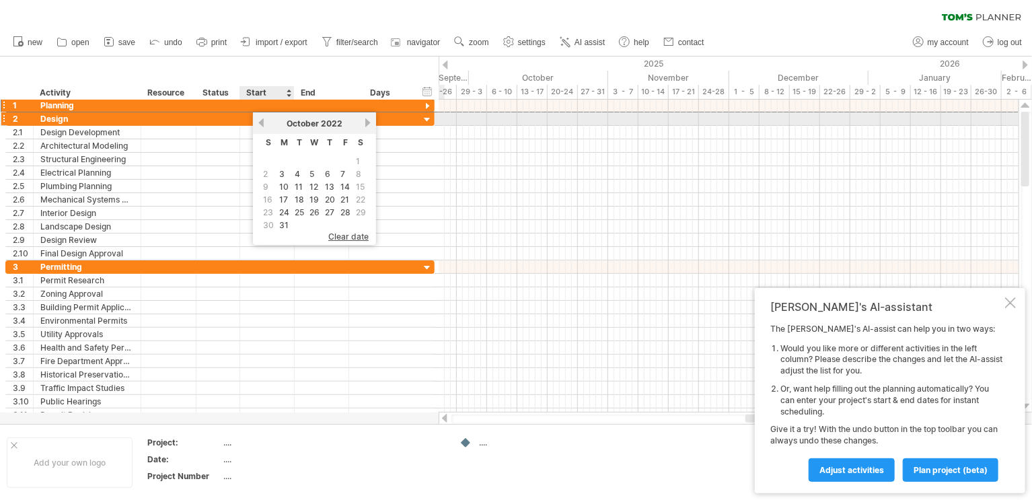
click at [262, 124] on link "previous" at bounding box center [261, 123] width 10 height 10
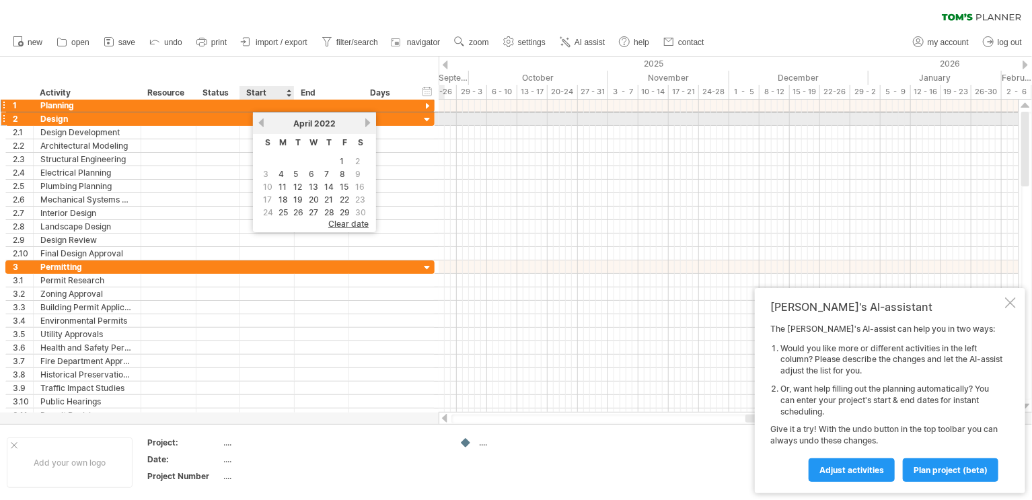
click at [262, 124] on link "previous" at bounding box center [261, 123] width 10 height 10
click at [263, 124] on link "previous" at bounding box center [261, 123] width 10 height 10
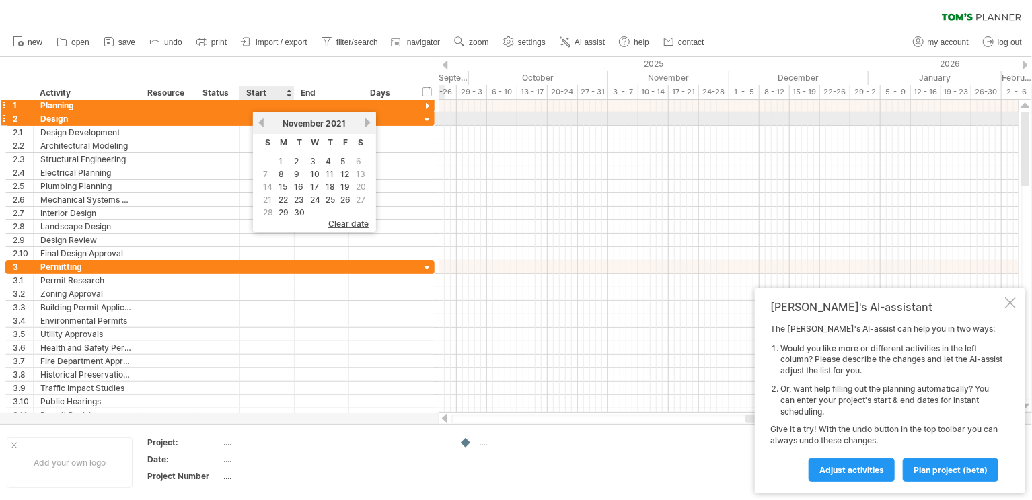
click at [263, 124] on link "previous" at bounding box center [261, 123] width 10 height 10
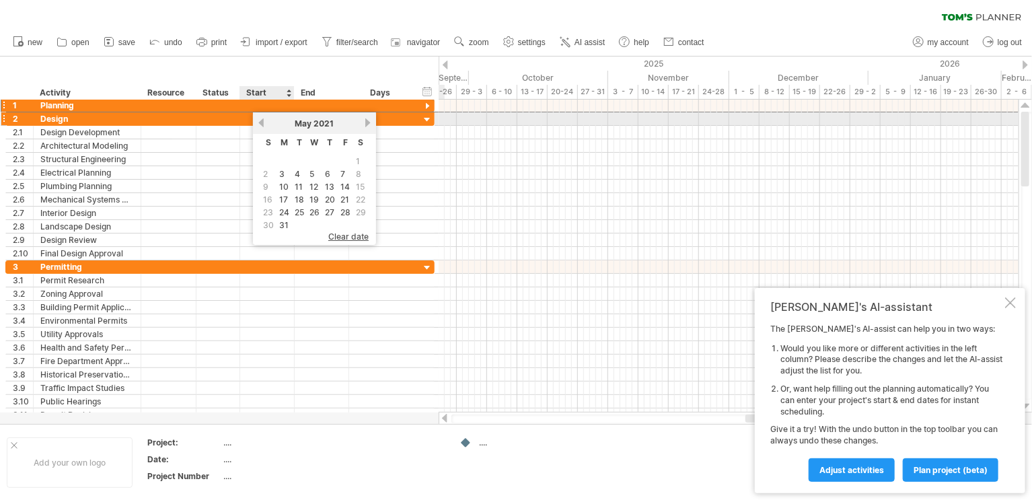
click at [263, 124] on link "previous" at bounding box center [261, 123] width 10 height 10
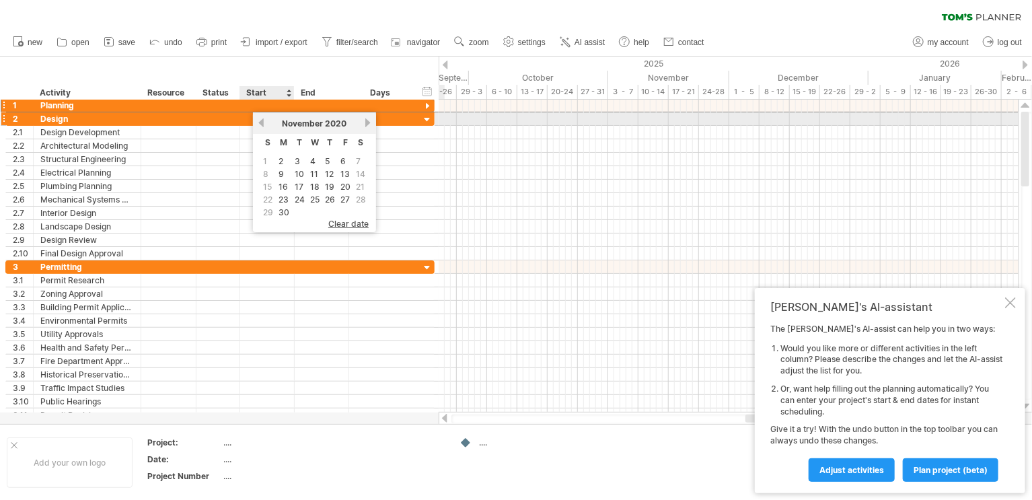
click at [263, 124] on link "previous" at bounding box center [261, 123] width 10 height 10
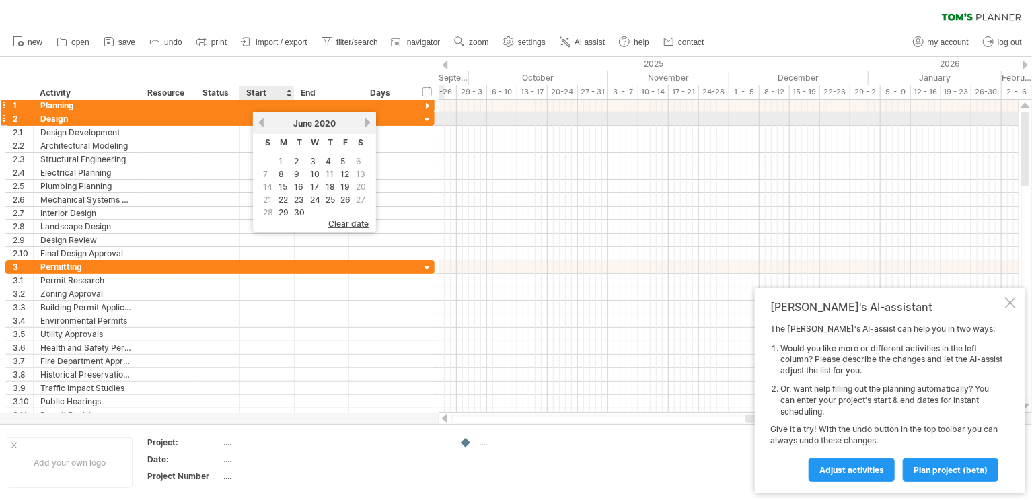
click at [263, 124] on link "previous" at bounding box center [261, 123] width 10 height 10
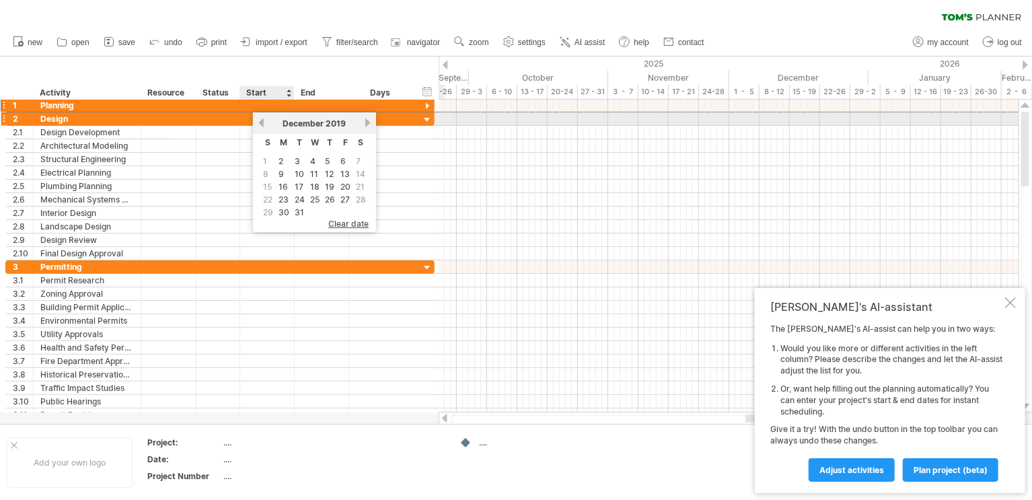
click at [263, 124] on link "previous" at bounding box center [261, 123] width 10 height 10
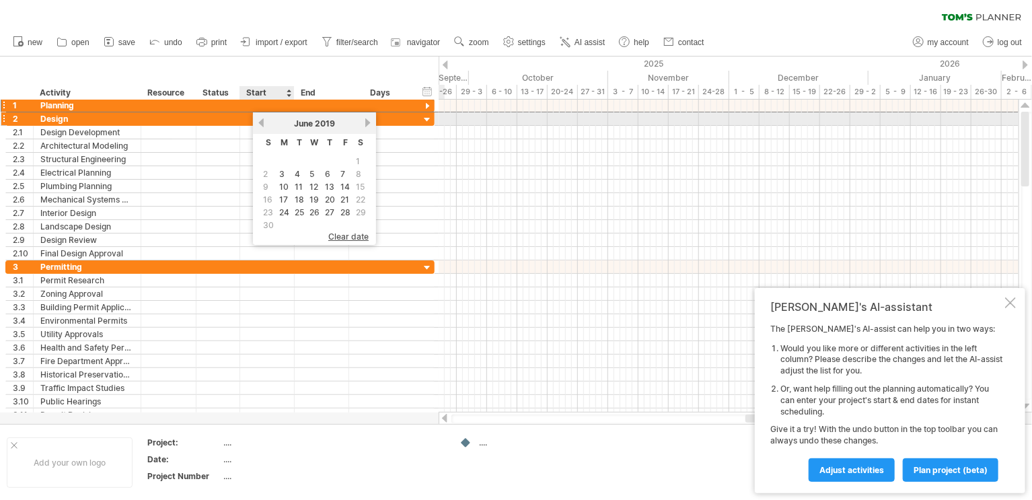
click at [263, 124] on link "previous" at bounding box center [261, 123] width 10 height 10
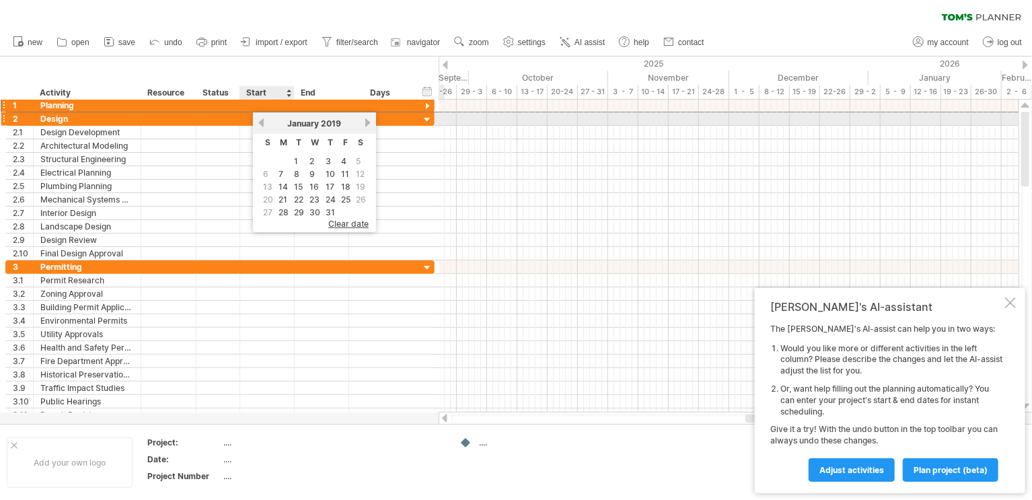
click at [263, 124] on link "previous" at bounding box center [261, 123] width 10 height 10
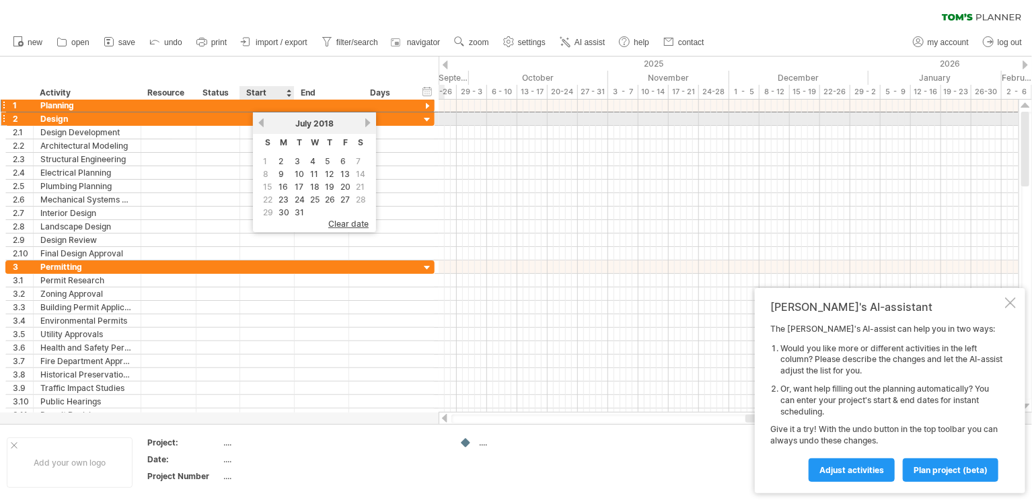
click at [263, 124] on link "previous" at bounding box center [261, 123] width 10 height 10
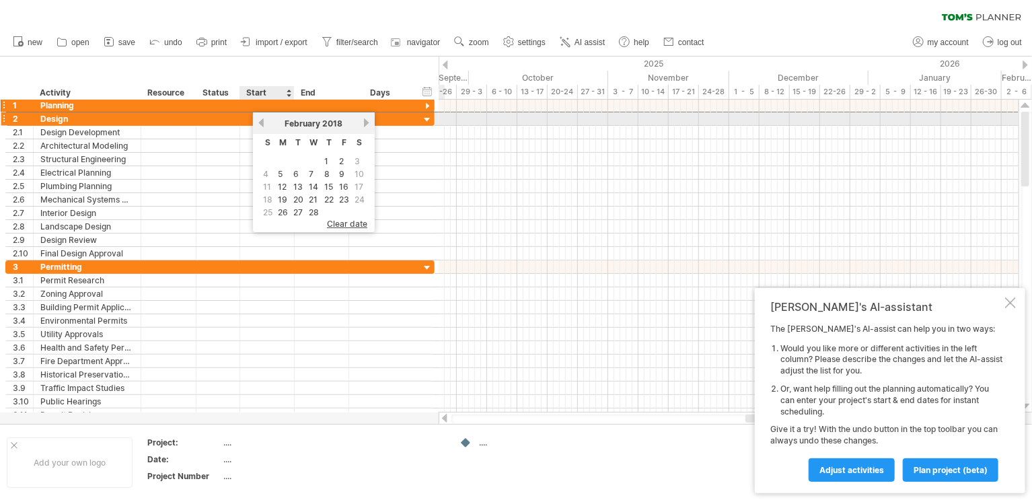
click at [263, 124] on link "previous" at bounding box center [261, 123] width 10 height 10
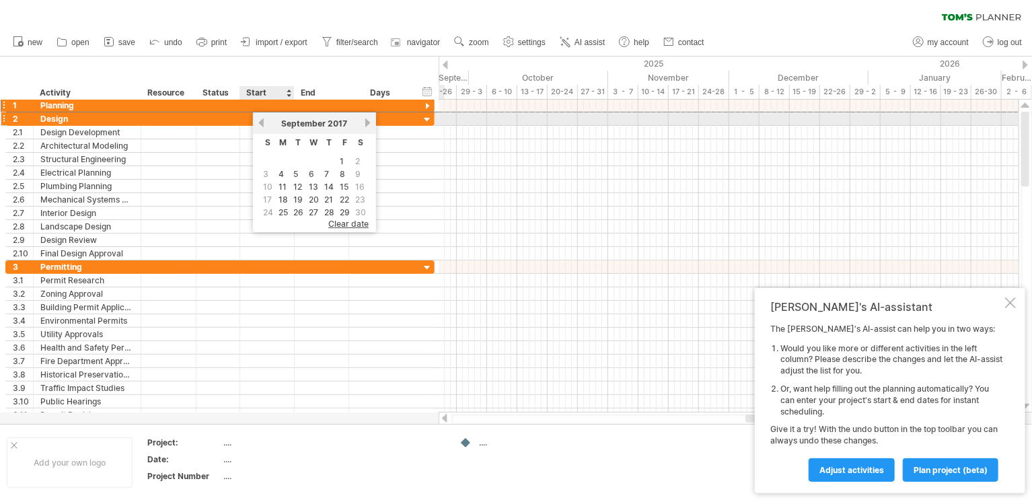
click at [263, 124] on link "previous" at bounding box center [261, 123] width 10 height 10
click at [316, 118] on span "2017" at bounding box center [324, 123] width 20 height 10
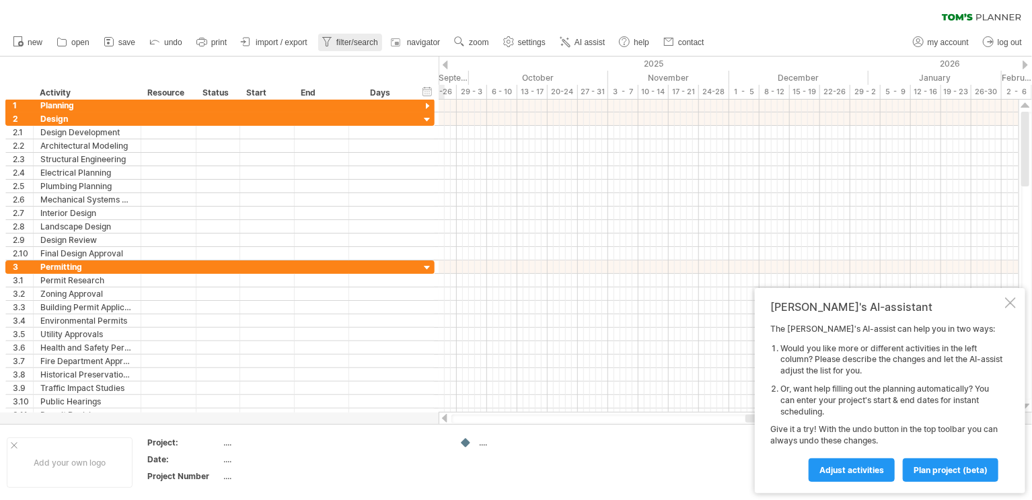
click at [350, 43] on span "filter/search" at bounding box center [357, 42] width 42 height 9
type input "**********"
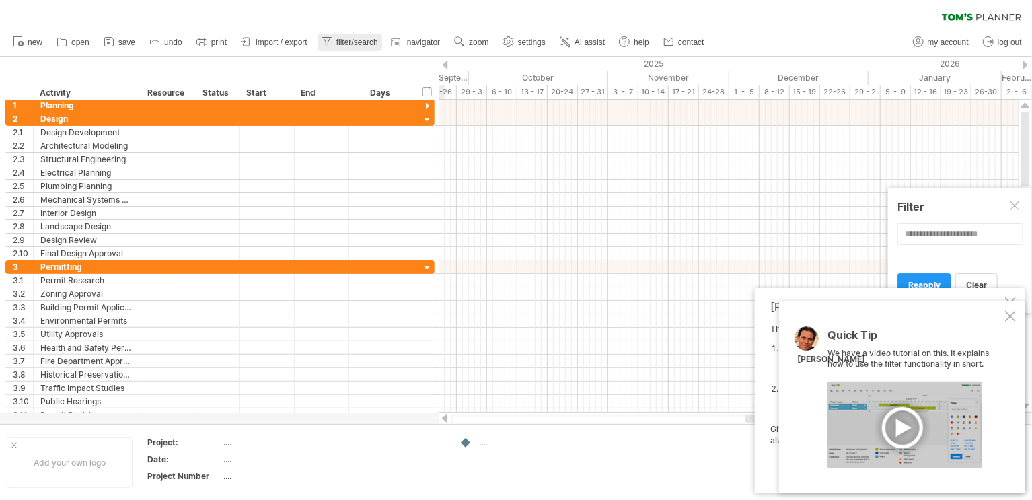
click at [350, 43] on span "filter/search" at bounding box center [357, 42] width 42 height 9
click at [500, 448] on td "...." at bounding box center [506, 463] width 106 height 52
click at [491, 447] on td "...." at bounding box center [506, 463] width 106 height 52
click at [484, 445] on div "...." at bounding box center [515, 442] width 73 height 11
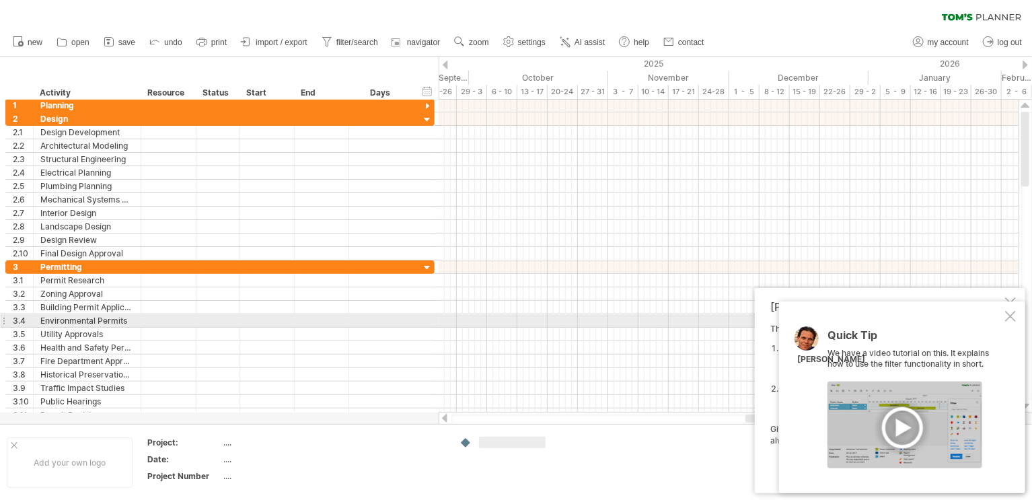
click at [1016, 316] on div "Quick Tip We have a video tutorial on this. It explains how to use the filter f…" at bounding box center [902, 397] width 246 height 192
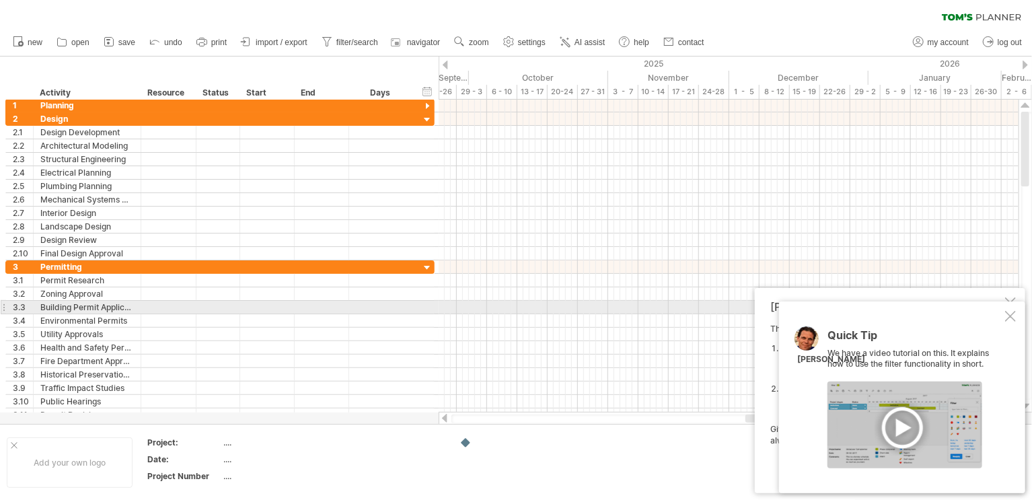
click at [1009, 312] on div at bounding box center [1010, 316] width 11 height 11
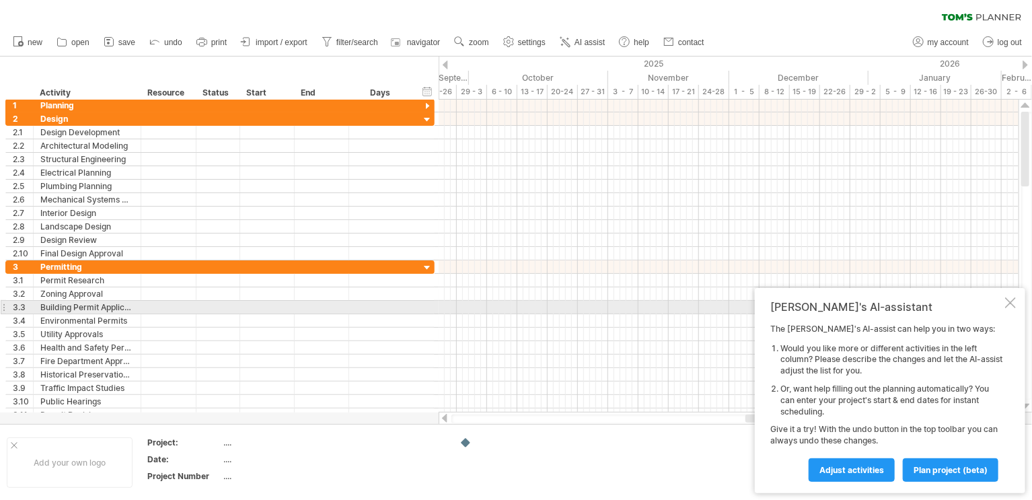
click at [1009, 302] on div at bounding box center [1010, 302] width 11 height 11
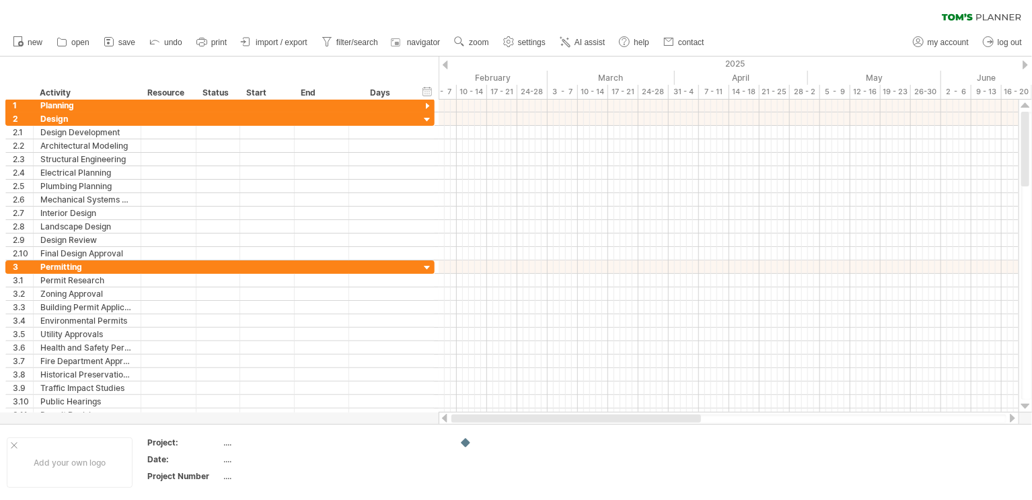
drag, startPoint x: 904, startPoint y: 418, endPoint x: 441, endPoint y: 334, distance: 471.1
click at [457, 412] on div at bounding box center [729, 418] width 581 height 13
click at [447, 65] on div at bounding box center [445, 65] width 5 height 9
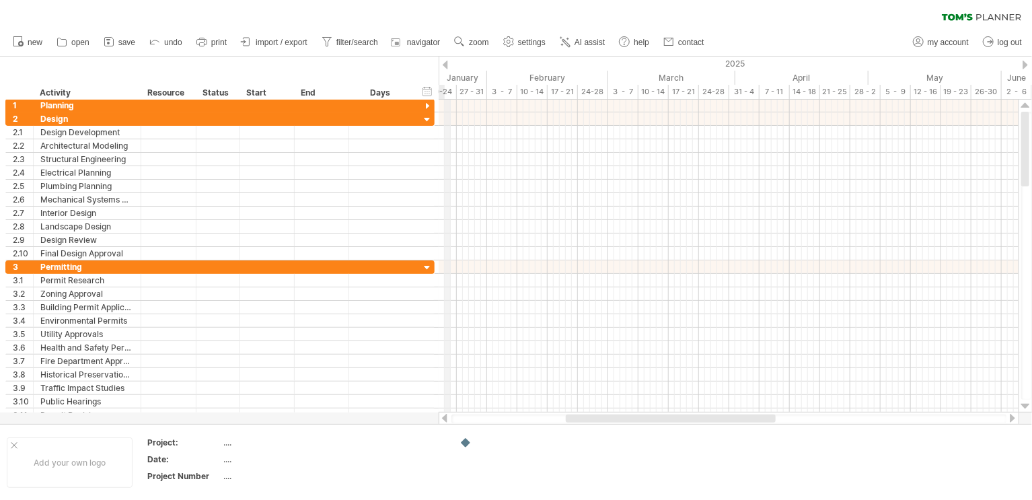
click at [447, 65] on div at bounding box center [445, 65] width 5 height 9
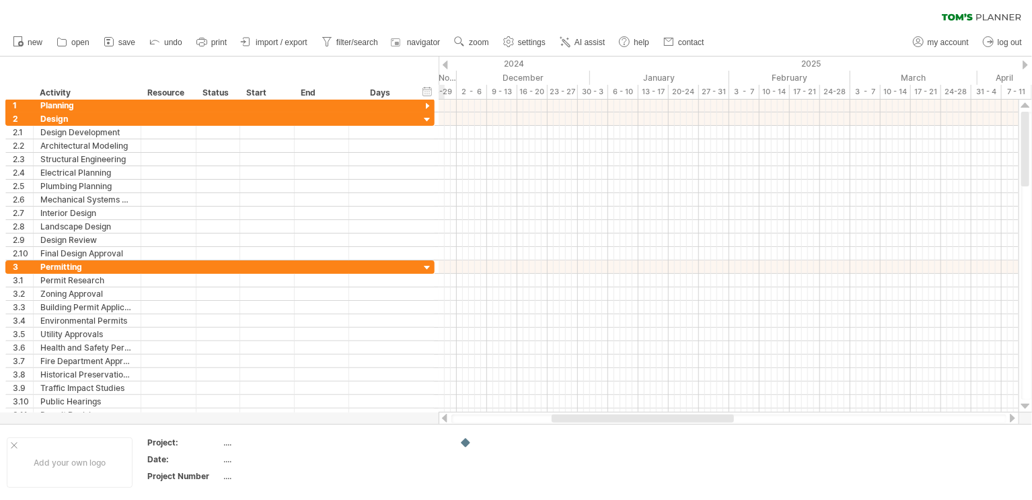
click at [447, 65] on div at bounding box center [445, 65] width 5 height 9
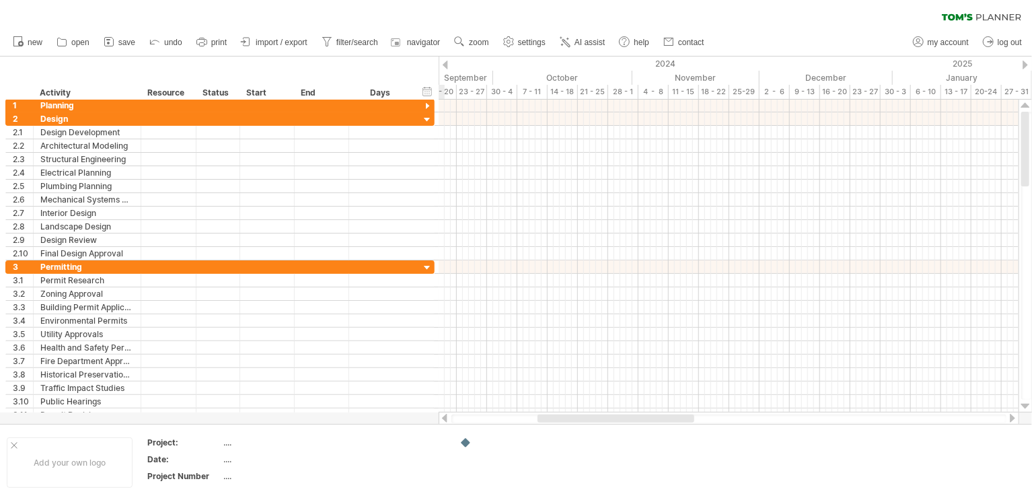
click at [447, 65] on div at bounding box center [445, 65] width 5 height 9
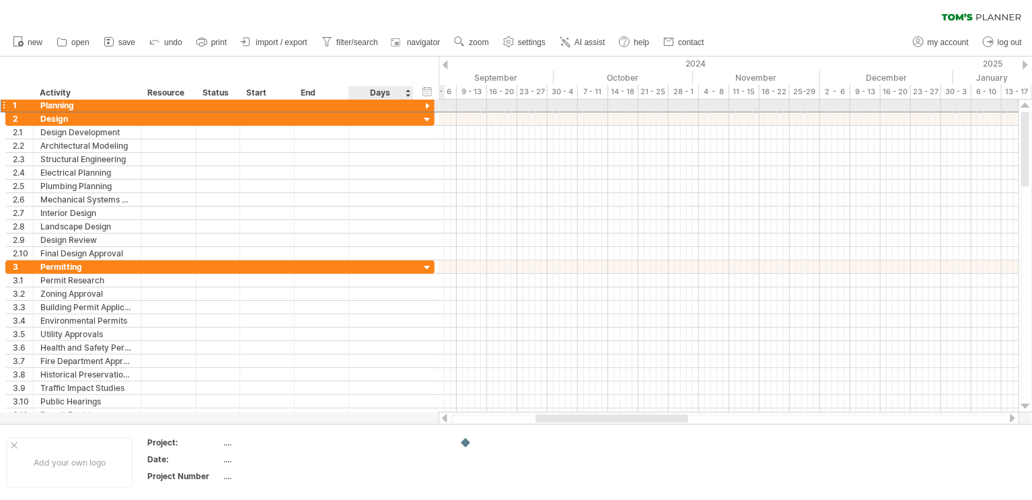
click at [400, 100] on div at bounding box center [381, 105] width 50 height 13
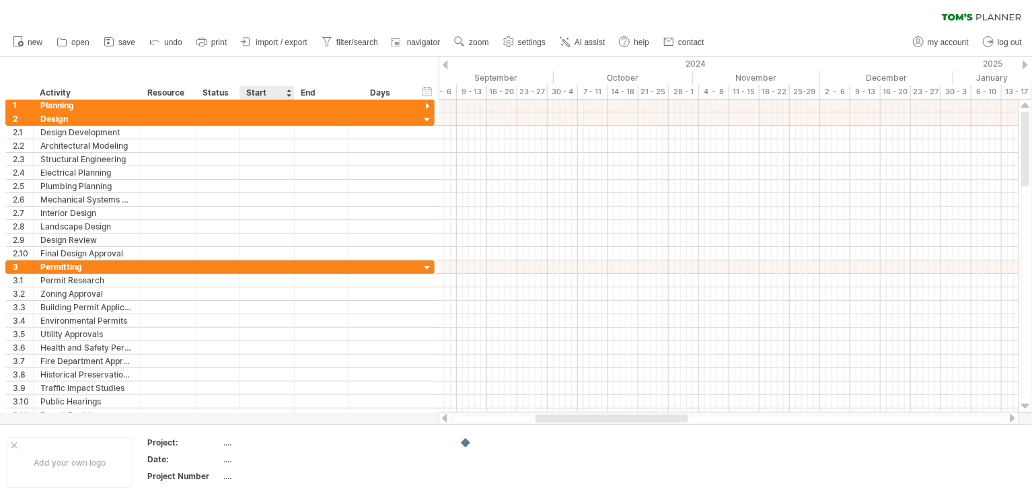
click at [279, 96] on div "Start" at bounding box center [266, 92] width 40 height 13
click at [288, 91] on div at bounding box center [288, 92] width 5 height 13
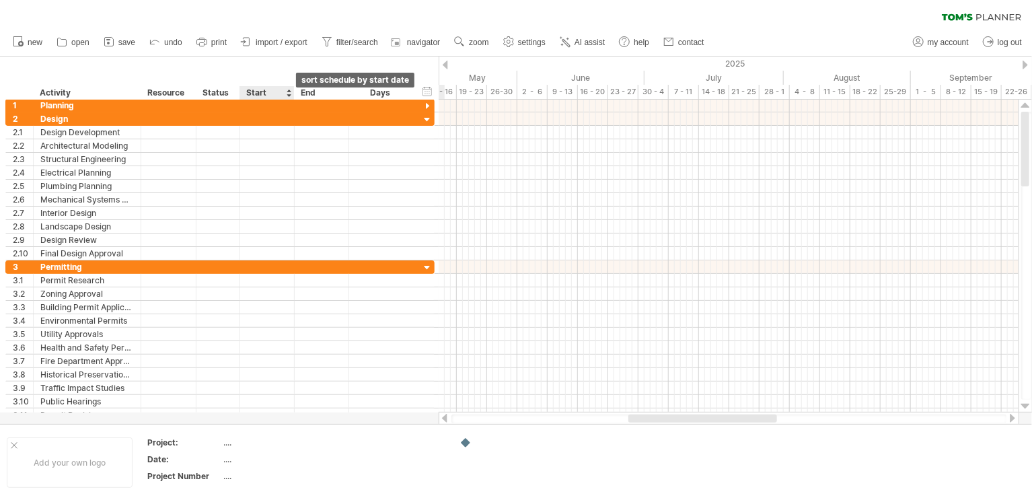
click at [288, 91] on div at bounding box center [288, 92] width 5 height 13
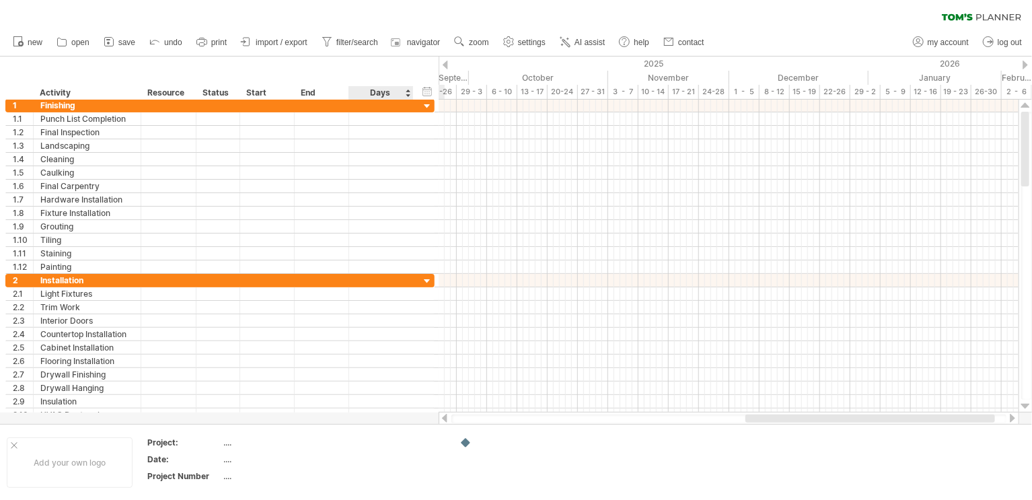
click at [375, 90] on div "Days" at bounding box center [381, 92] width 64 height 13
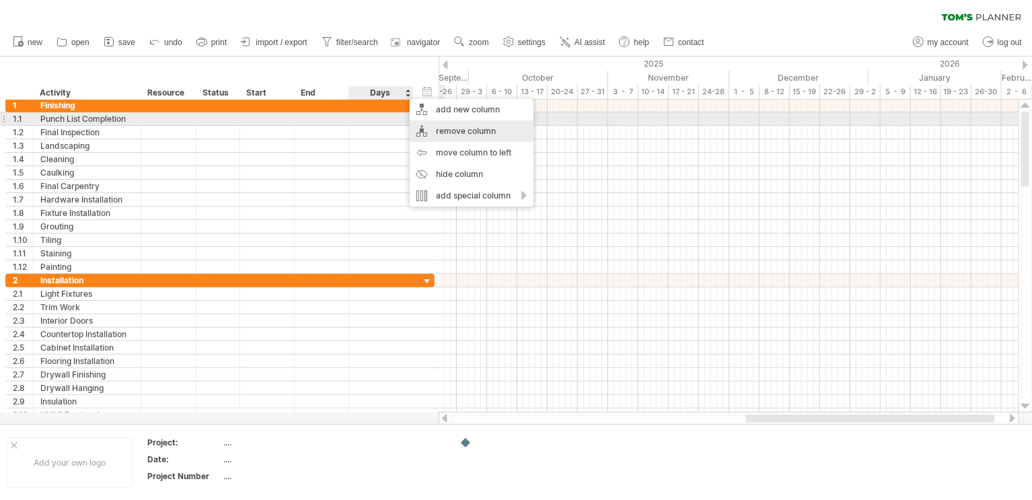
click at [444, 124] on div "remove column" at bounding box center [472, 131] width 124 height 22
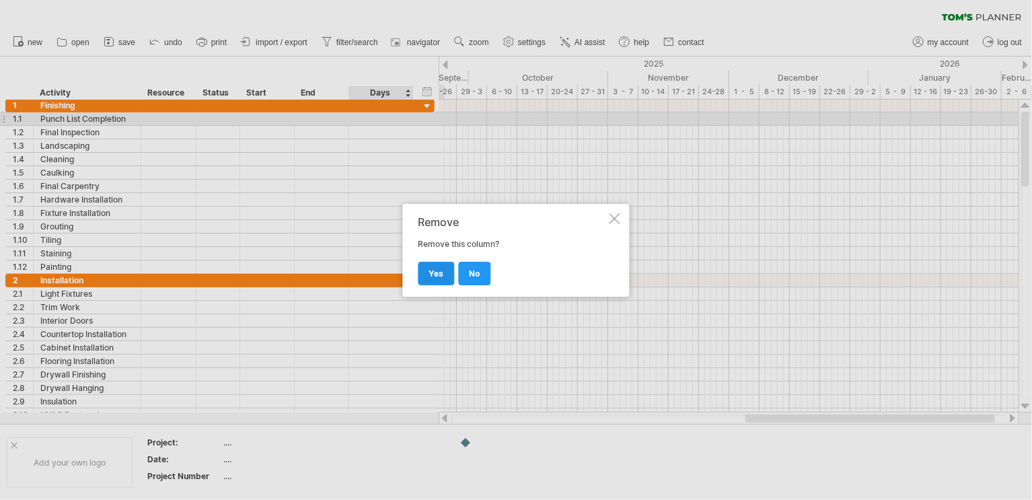
click at [430, 273] on span "yes" at bounding box center [436, 273] width 15 height 10
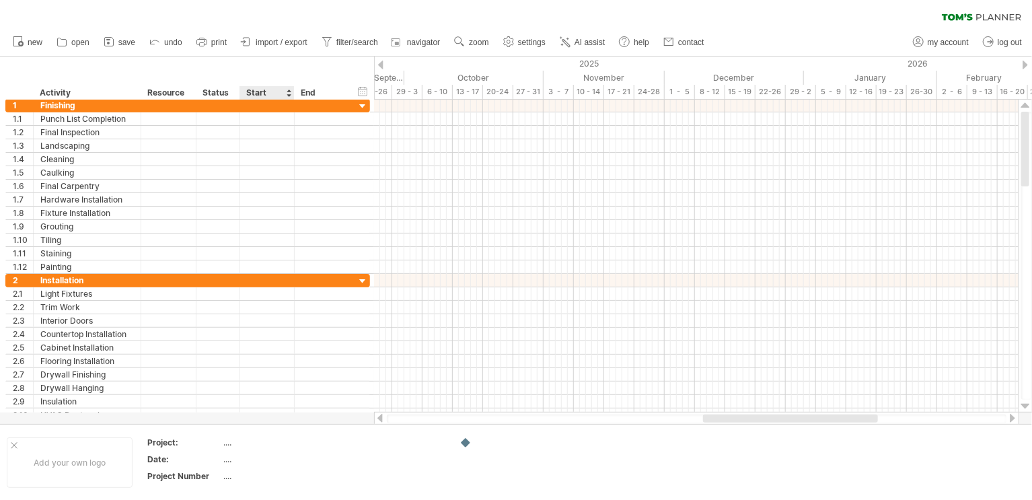
click at [260, 92] on div "Start" at bounding box center [266, 92] width 40 height 13
click at [288, 90] on div at bounding box center [288, 92] width 5 height 13
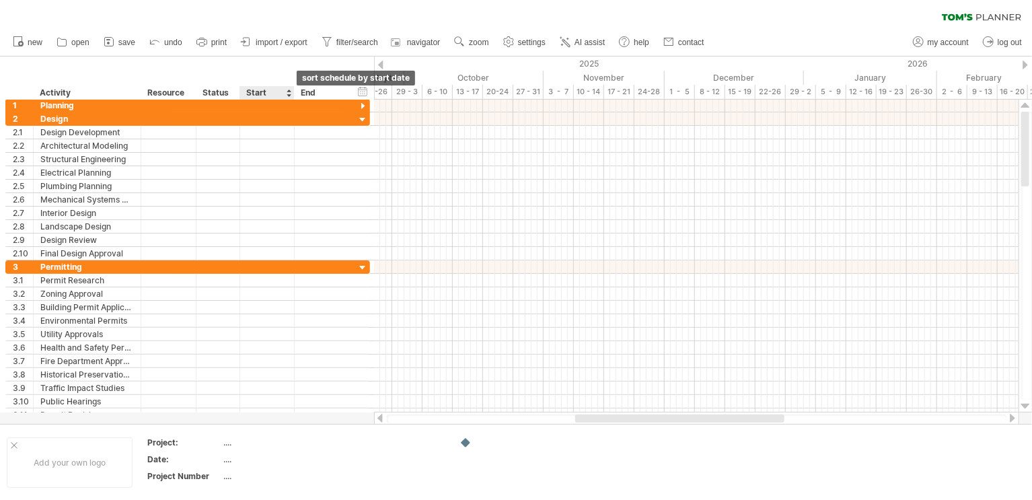
click at [288, 90] on div at bounding box center [288, 92] width 5 height 13
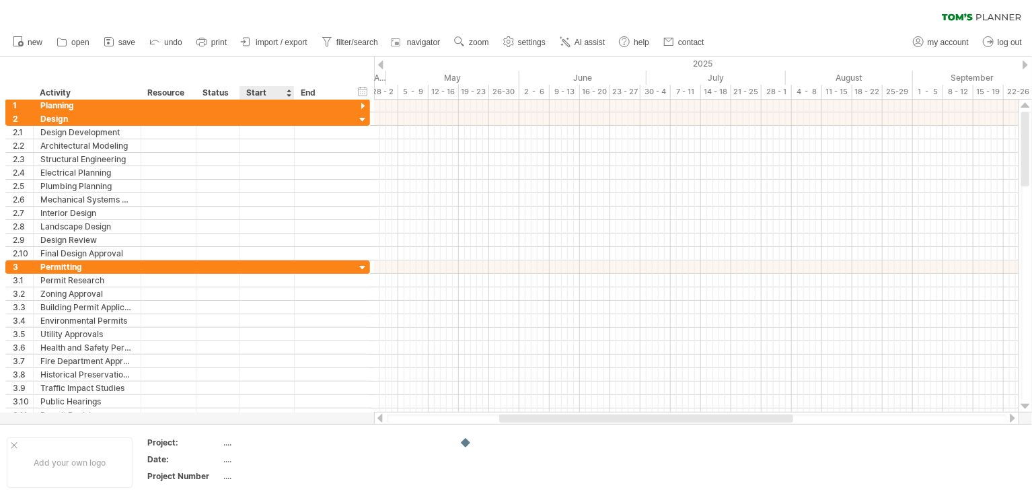
click at [275, 89] on div "Start" at bounding box center [266, 92] width 40 height 13
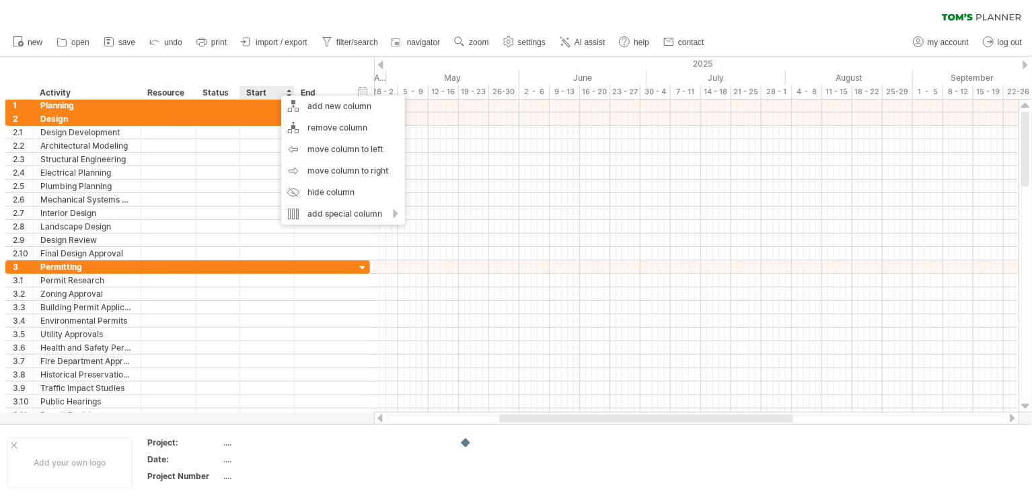
click at [266, 89] on div "Start" at bounding box center [266, 92] width 40 height 13
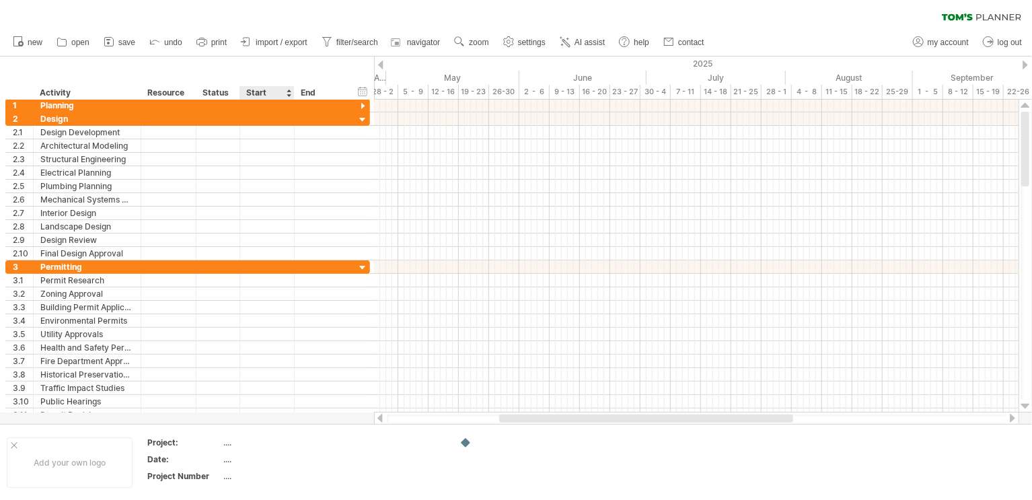
click at [266, 89] on div "Start" at bounding box center [266, 92] width 40 height 13
click at [257, 92] on div "Start" at bounding box center [266, 92] width 40 height 13
click at [289, 95] on div at bounding box center [288, 92] width 5 height 13
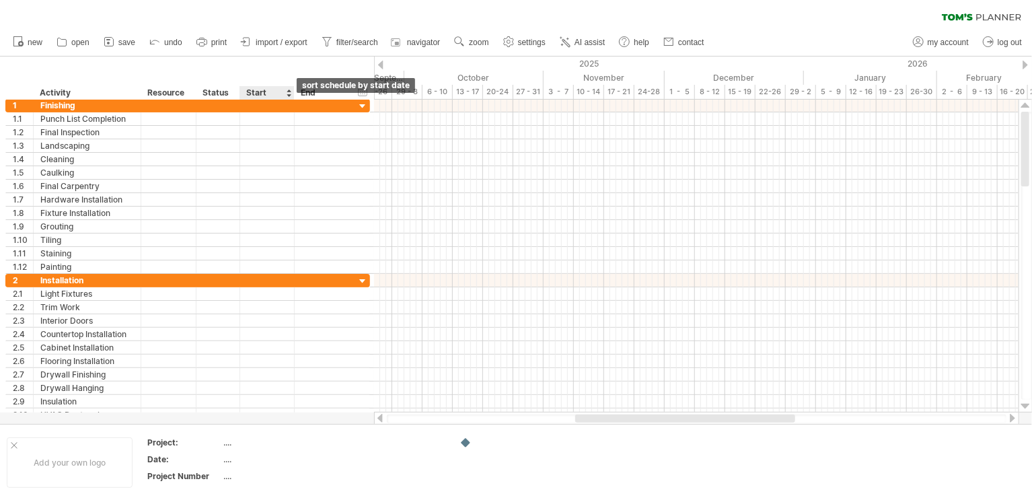
click at [289, 95] on div at bounding box center [288, 92] width 5 height 13
click at [291, 89] on div "Start" at bounding box center [267, 92] width 55 height 13
click at [289, 89] on div at bounding box center [288, 92] width 5 height 13
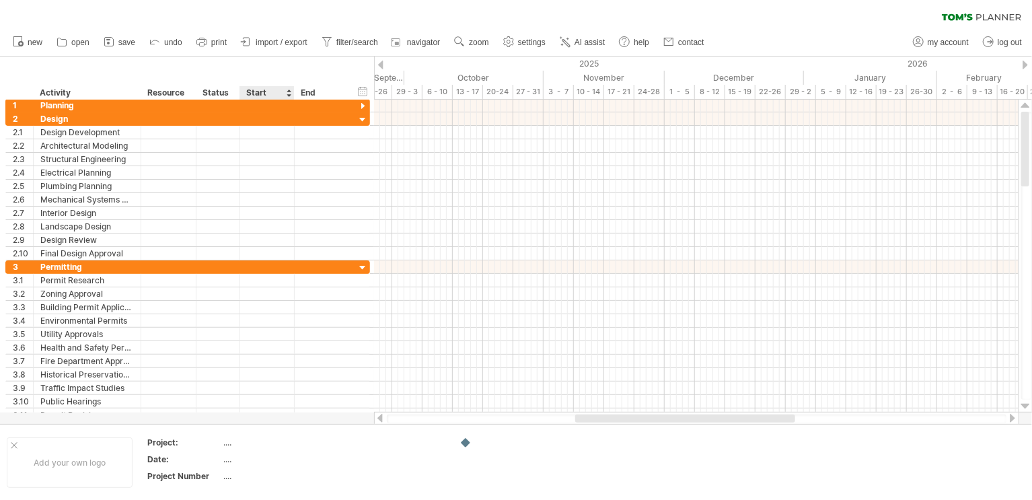
click at [268, 98] on div "Start" at bounding box center [266, 92] width 40 height 13
click at [252, 108] on div at bounding box center [267, 105] width 55 height 13
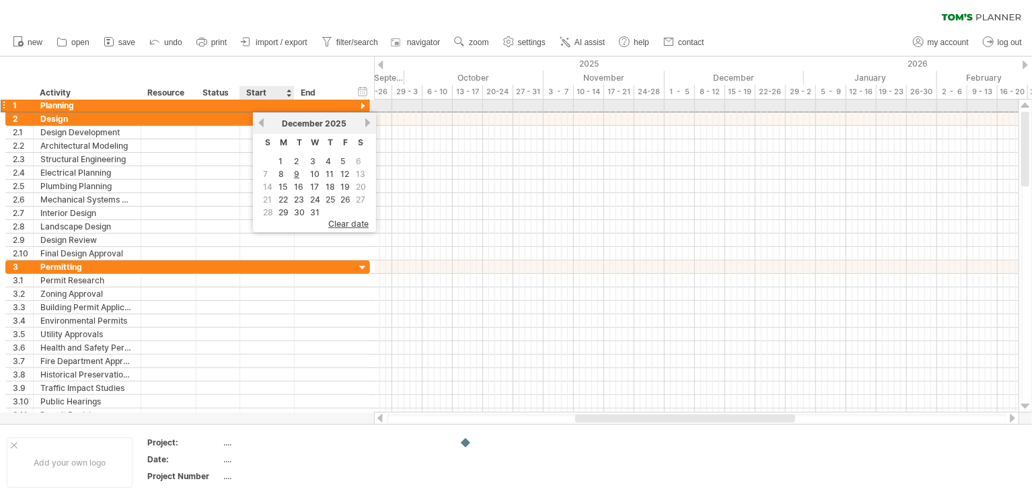
click at [252, 108] on div at bounding box center [267, 105] width 55 height 13
click at [338, 107] on div at bounding box center [322, 105] width 55 height 13
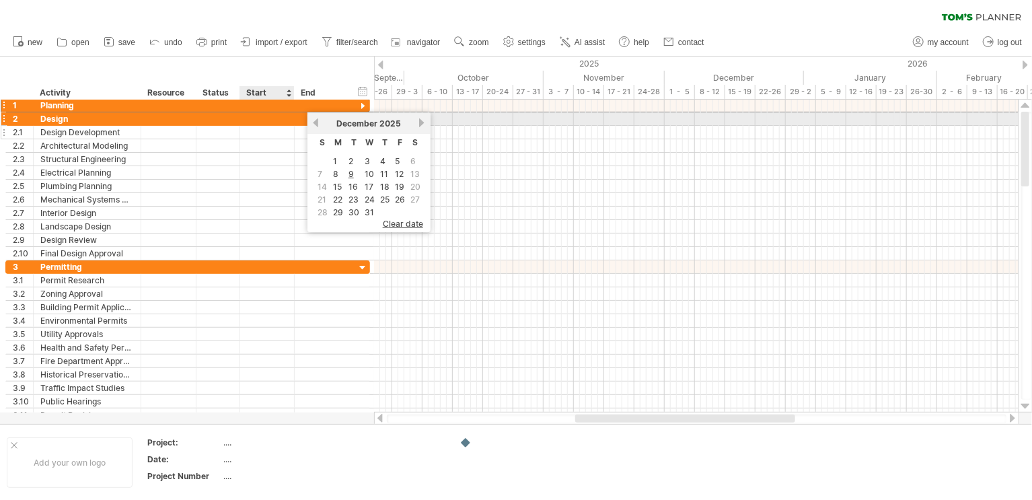
click at [283, 126] on div at bounding box center [267, 132] width 55 height 13
